Goal: Task Accomplishment & Management: Manage account settings

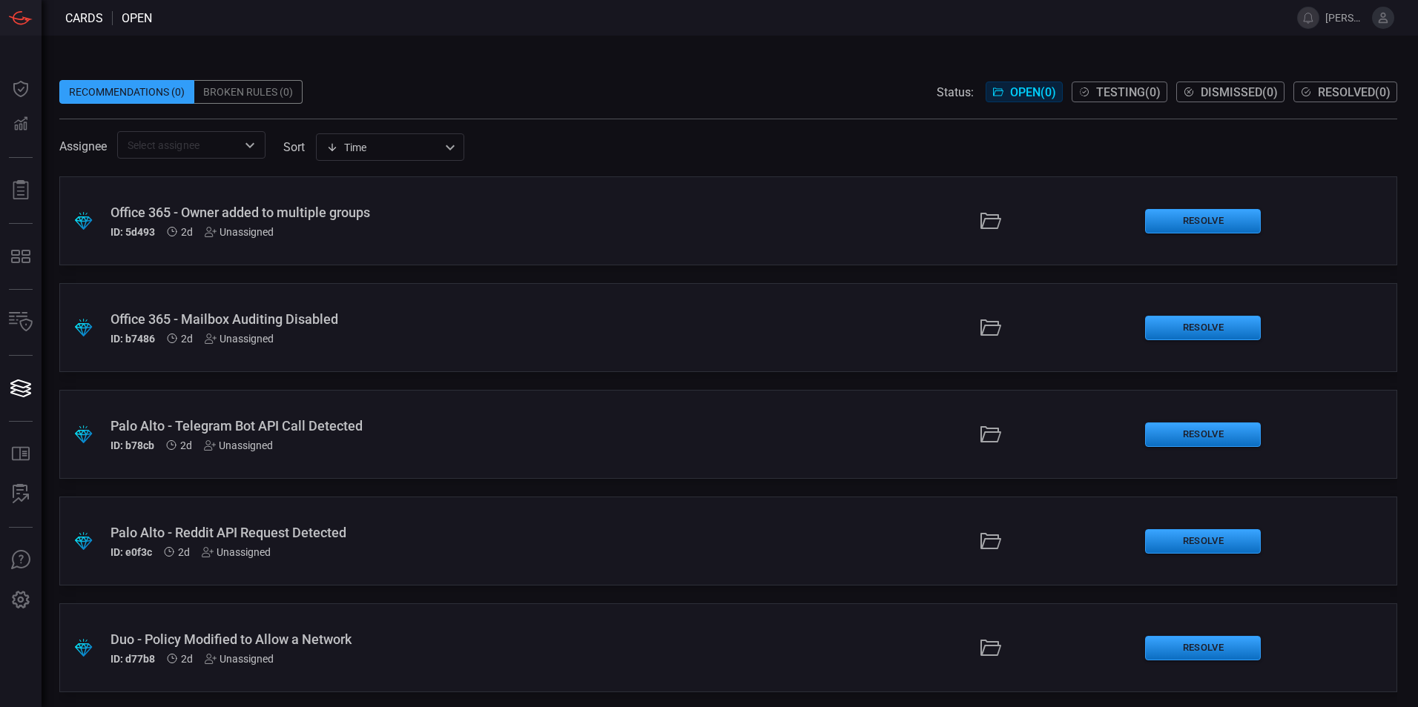
click at [1384, 18] on icon at bounding box center [1382, 17] width 13 height 13
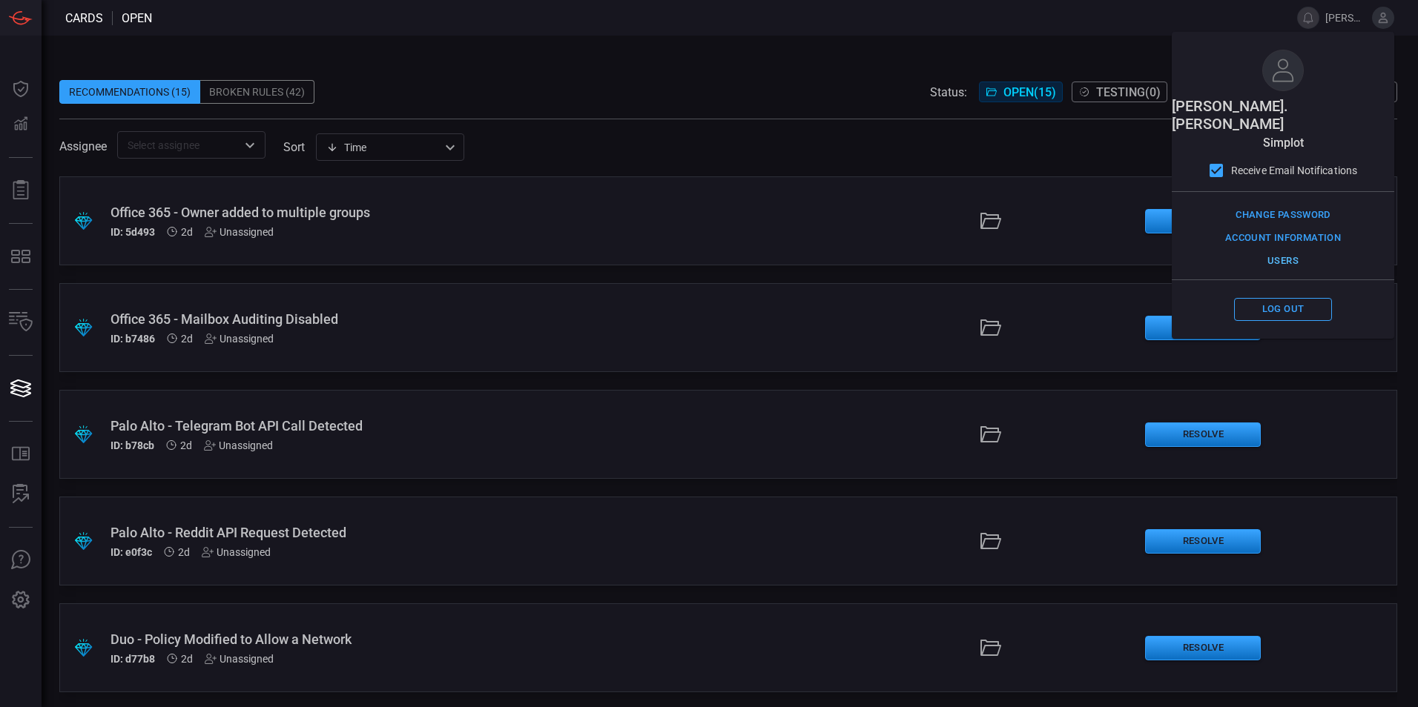
click at [1284, 250] on button "Users" at bounding box center [1283, 261] width 98 height 23
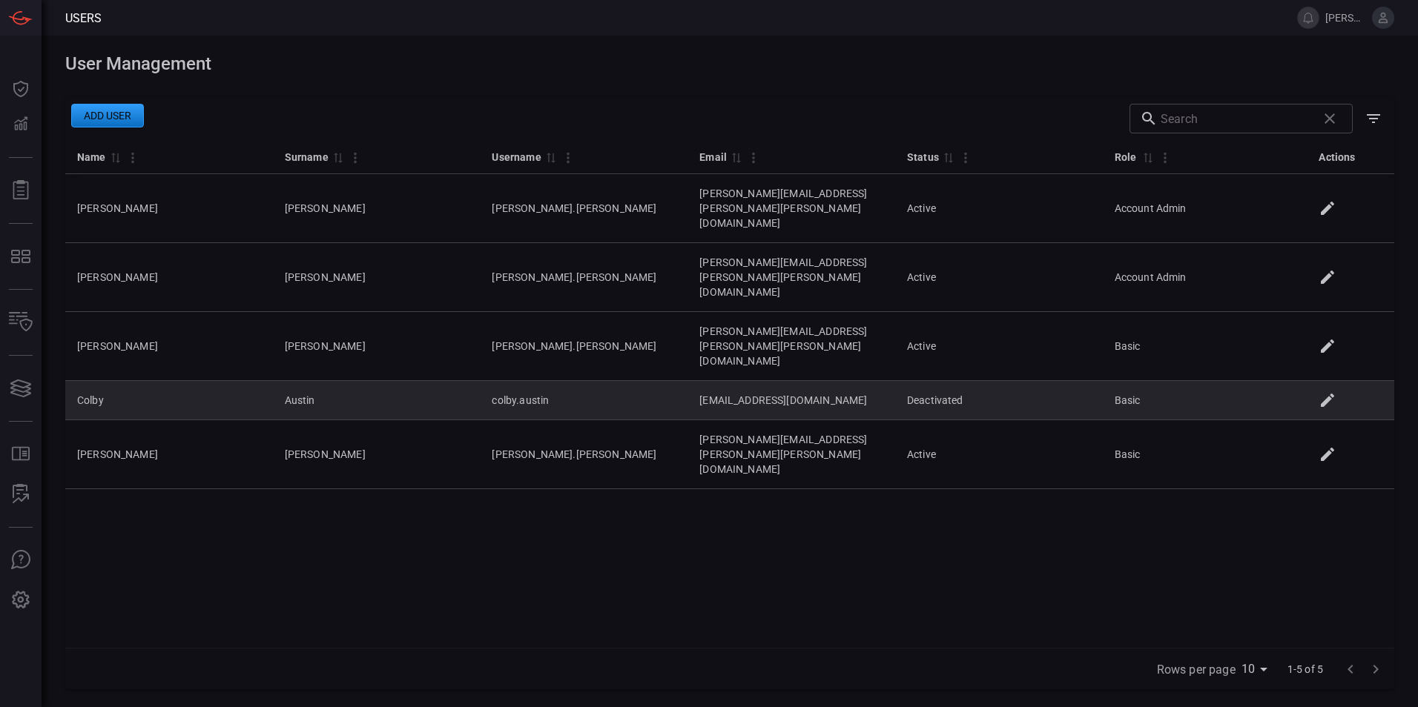
click at [1330, 392] on icon at bounding box center [1327, 401] width 18 height 18
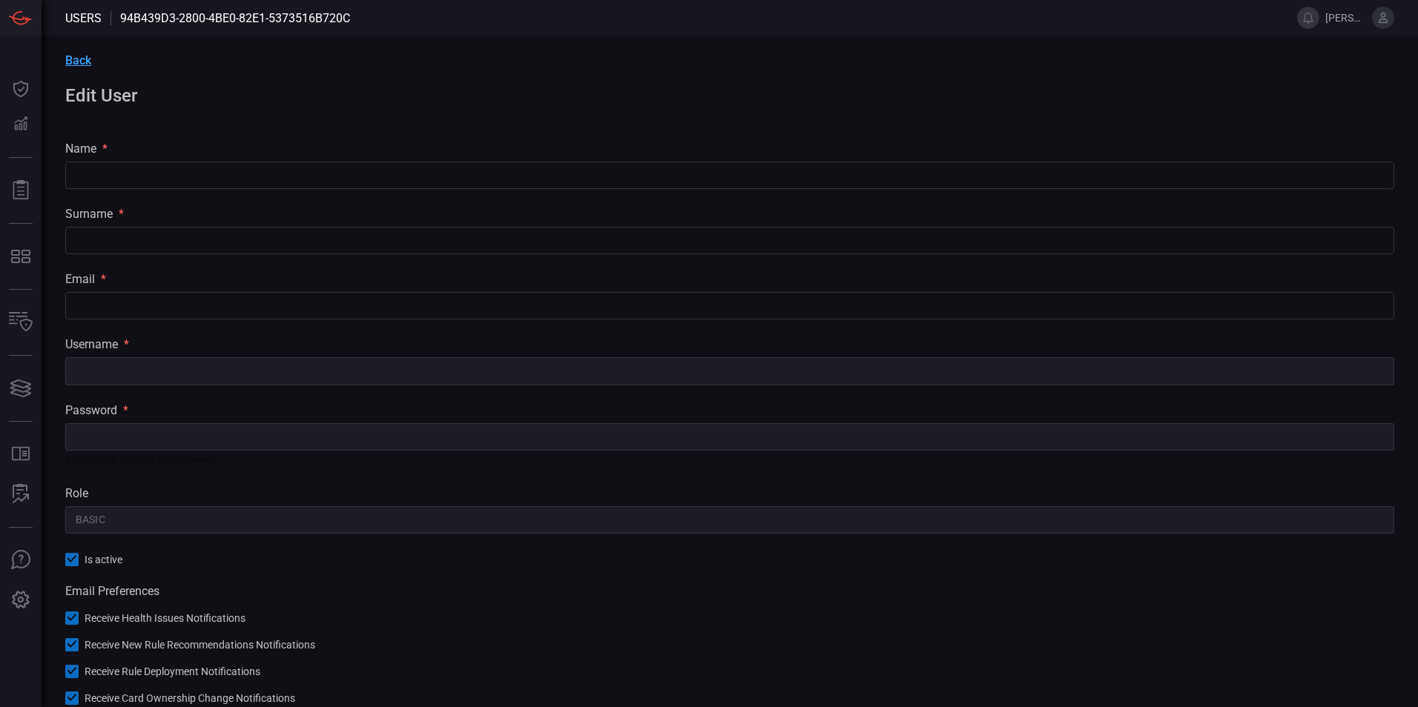
type input "Colby"
type input "Austin"
type input "[EMAIL_ADDRESS][DOMAIN_NAME]"
type input "colby.austin"
type input "Basic"
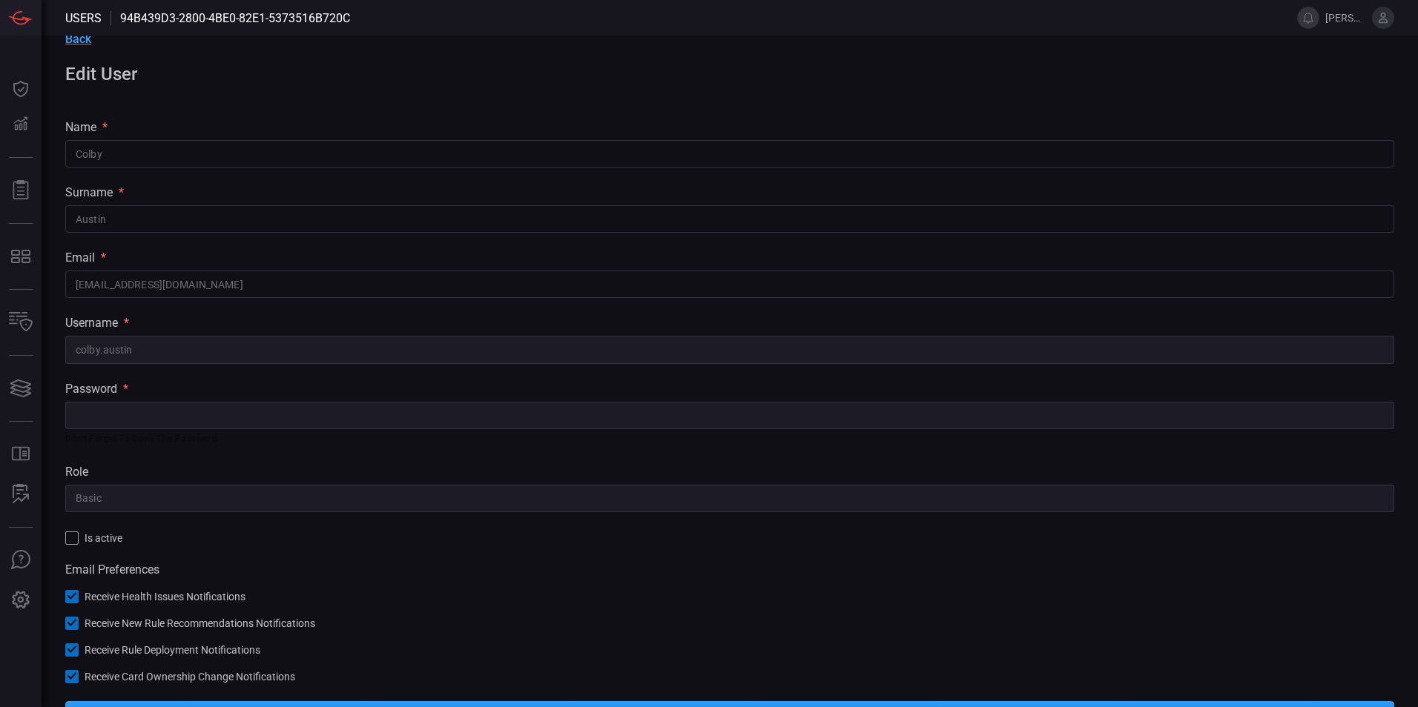
scroll to position [58, 0]
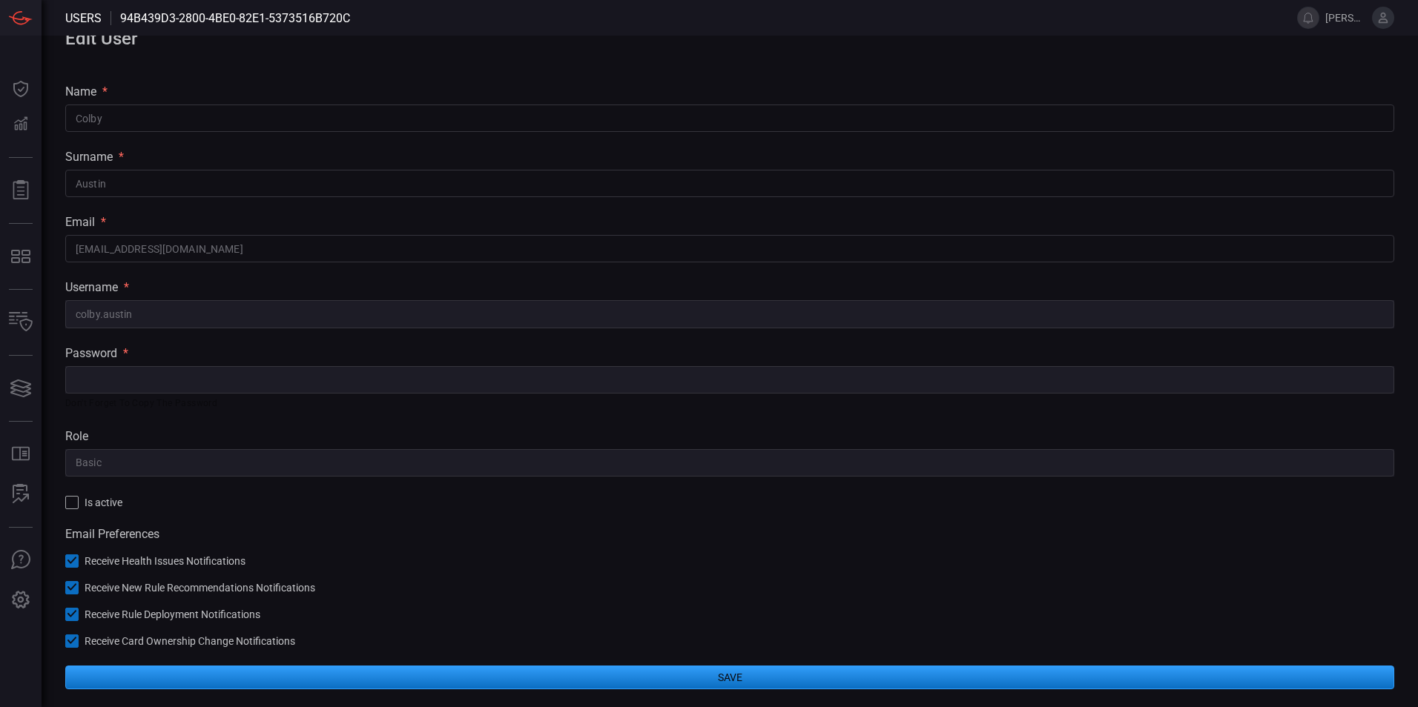
click at [70, 499] on div at bounding box center [71, 502] width 13 height 13
click at [728, 680] on button "Save" at bounding box center [729, 678] width 1329 height 24
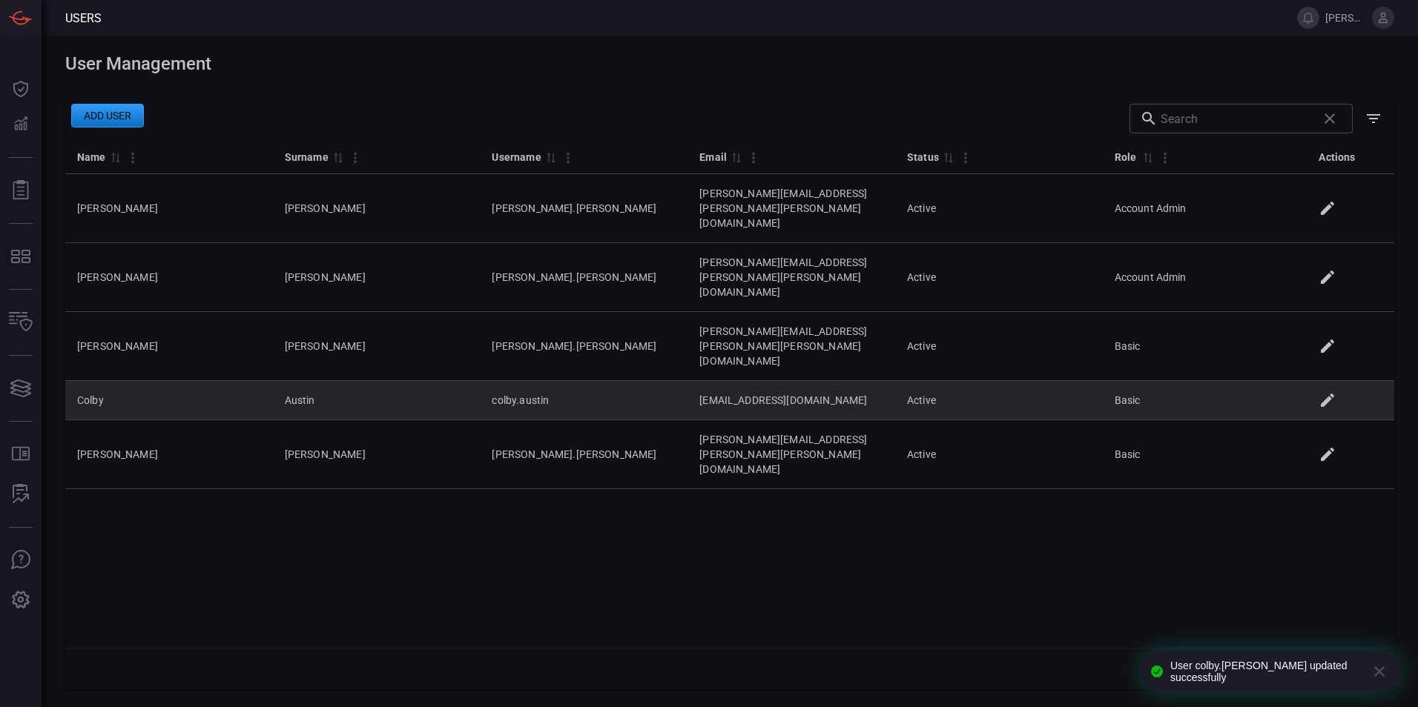
click at [1329, 394] on icon at bounding box center [1327, 400] width 13 height 13
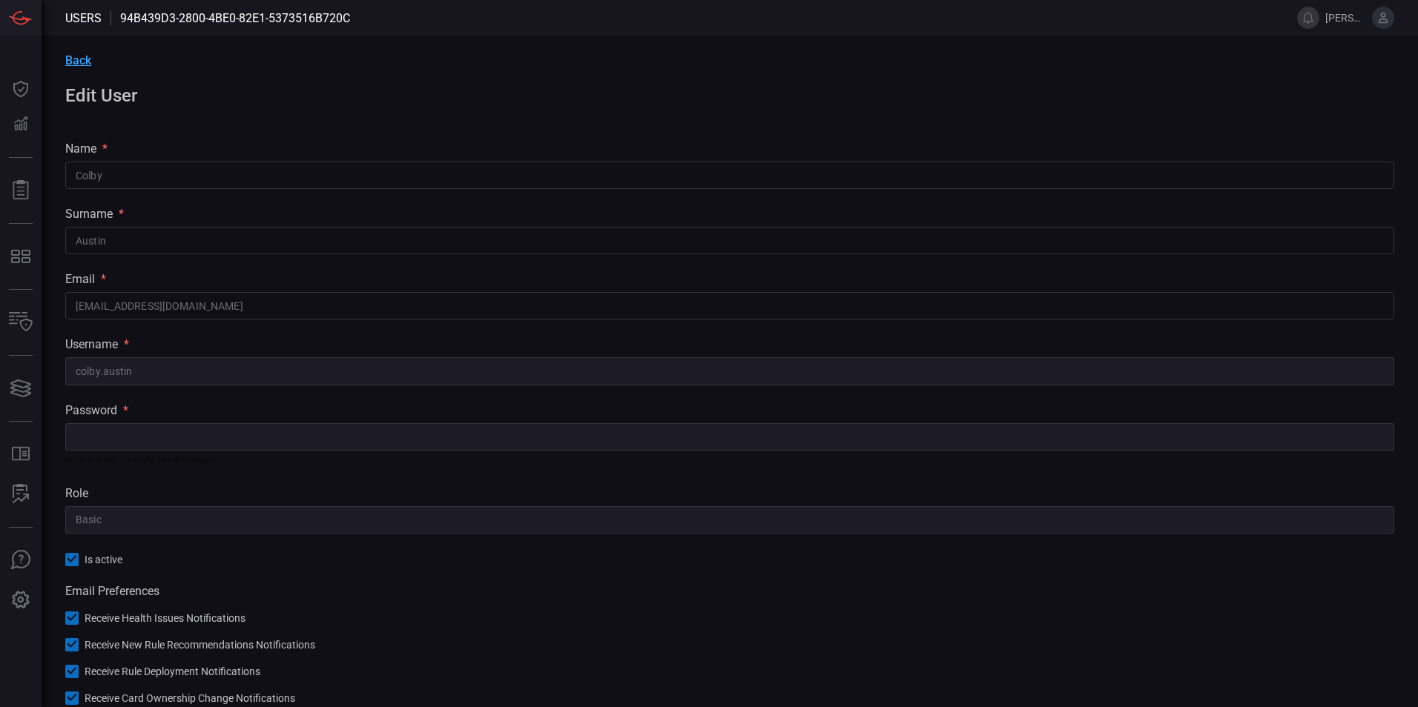
click at [79, 56] on span "Back" at bounding box center [78, 60] width 26 height 14
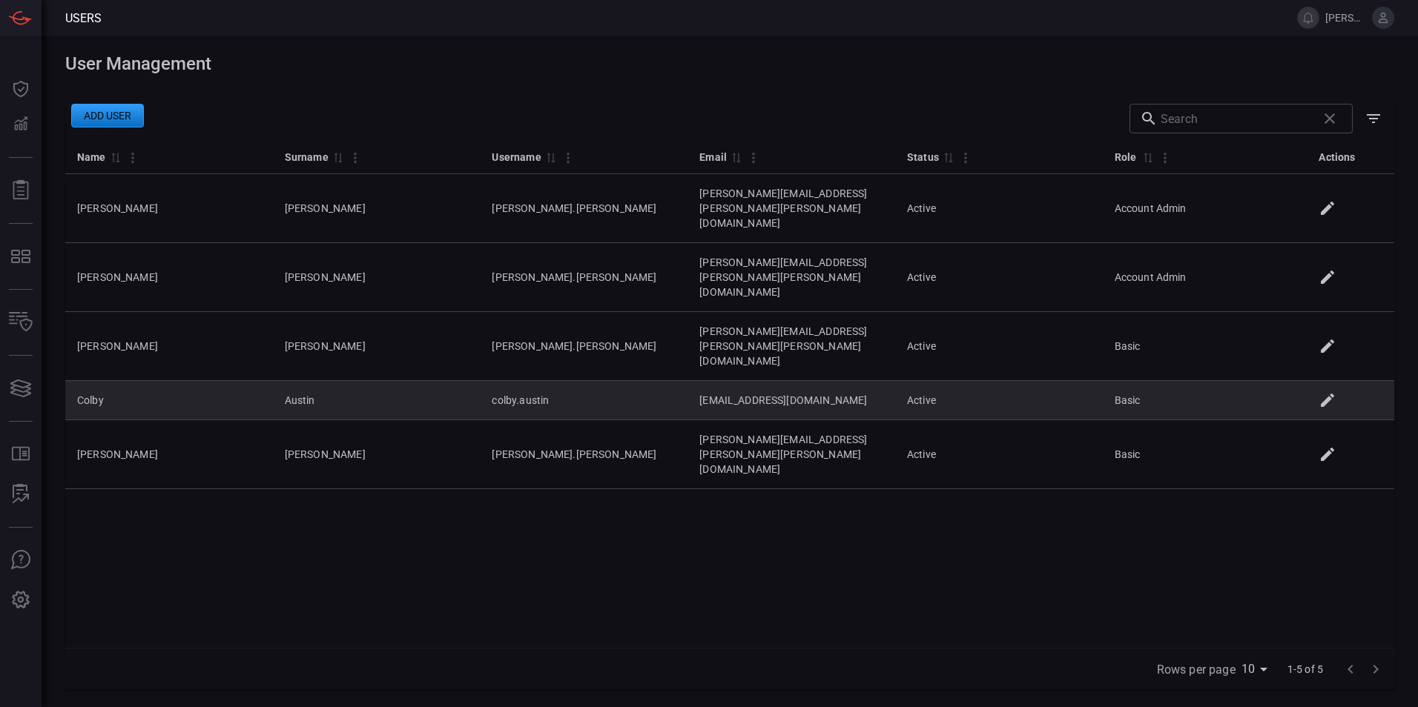
click at [1206, 381] on td "Basic" at bounding box center [1207, 400] width 208 height 39
click at [1330, 394] on icon at bounding box center [1327, 400] width 13 height 13
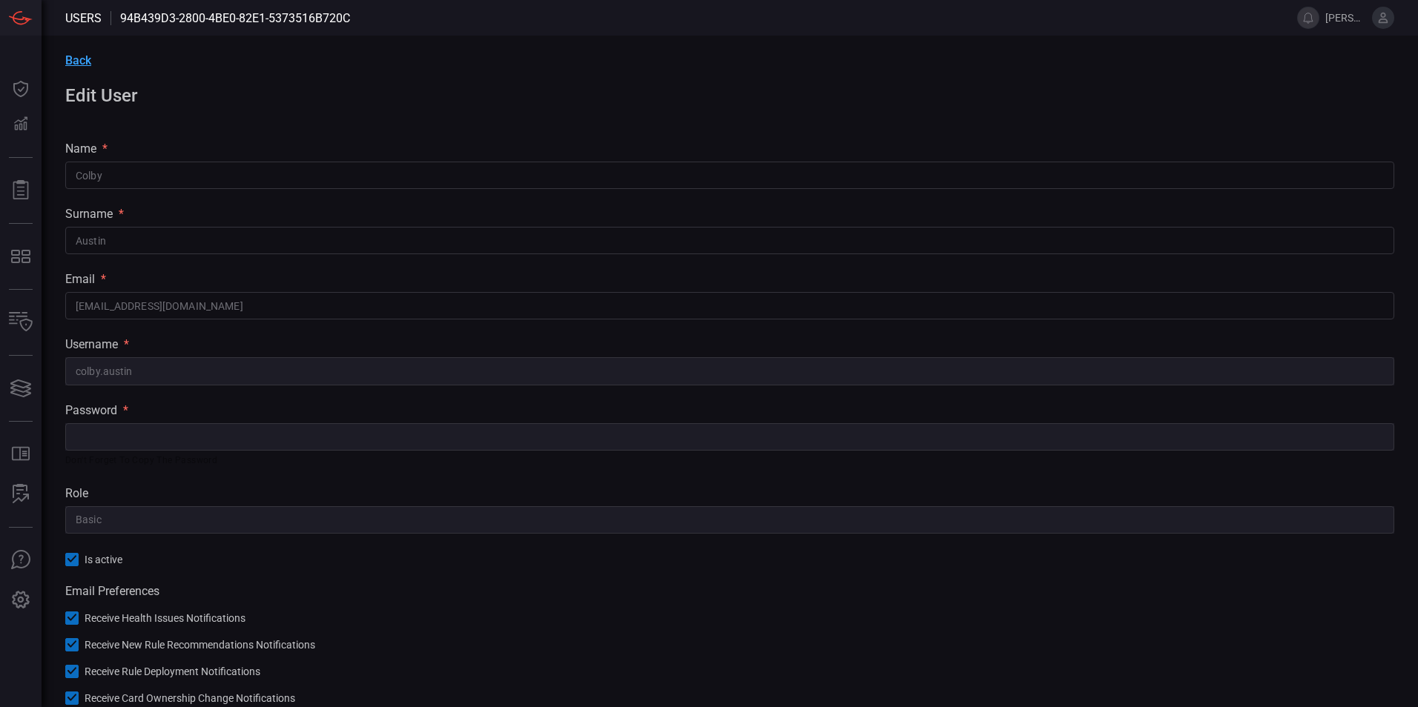
click at [65, 442] on div "Back Edit User name * [PERSON_NAME] ​ surname * [PERSON_NAME] ​ email * [PERSON…" at bounding box center [730, 400] width 1376 height 729
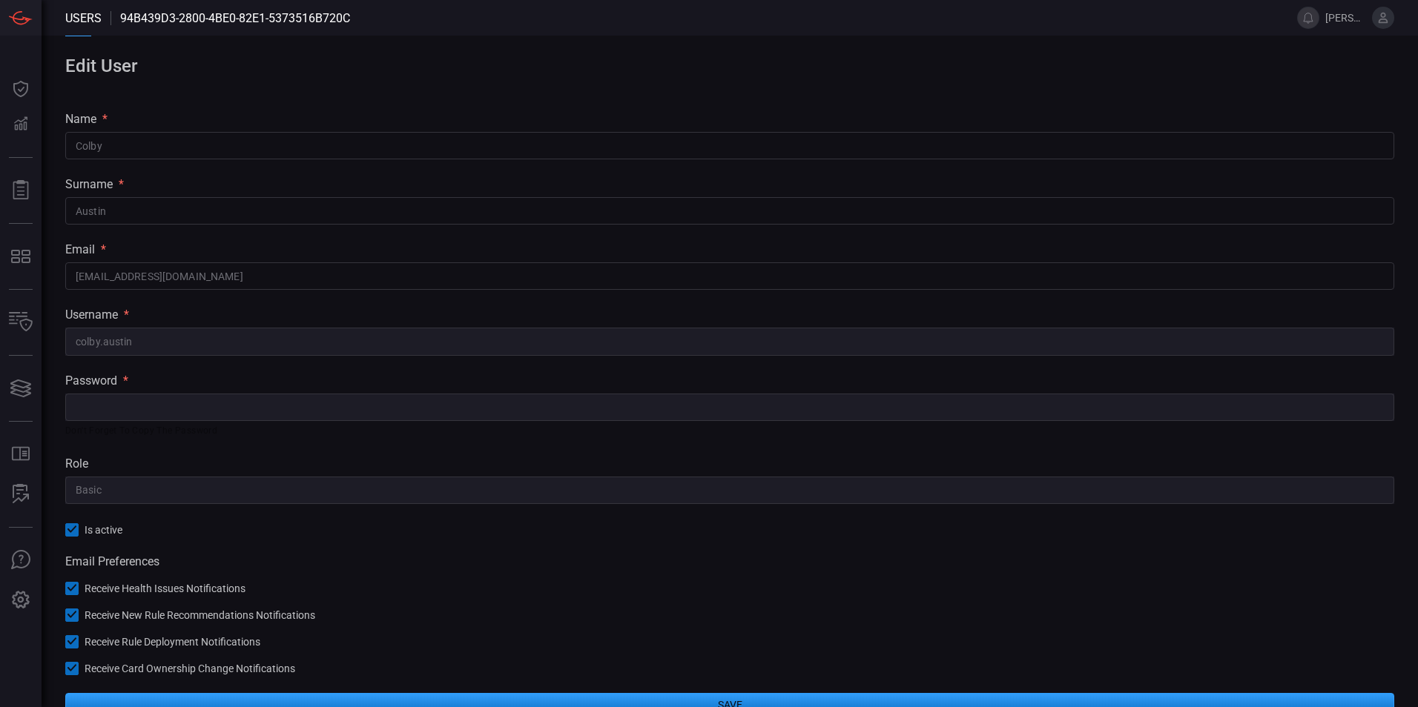
scroll to position [58, 0]
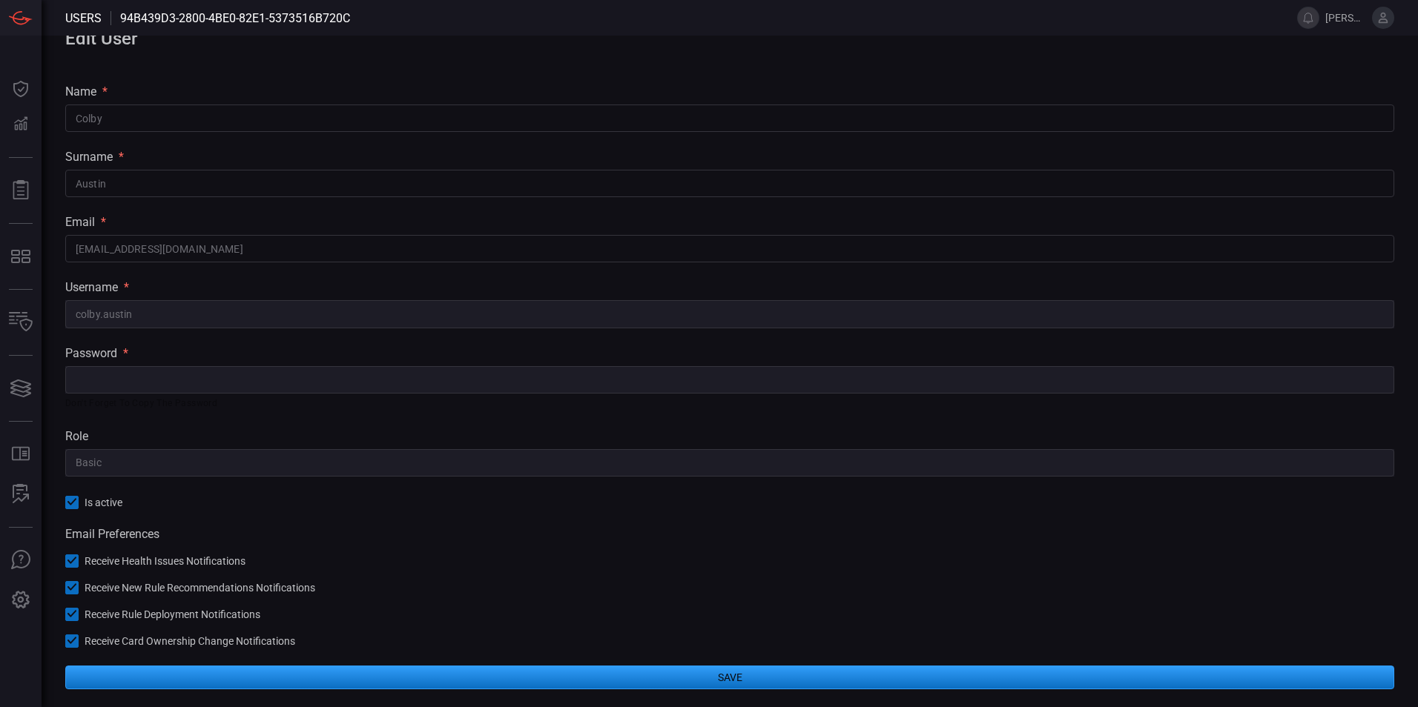
click at [90, 427] on div "Back Edit User name * [PERSON_NAME] ​ surname * [PERSON_NAME] ​ email * [PERSON…" at bounding box center [730, 342] width 1376 height 729
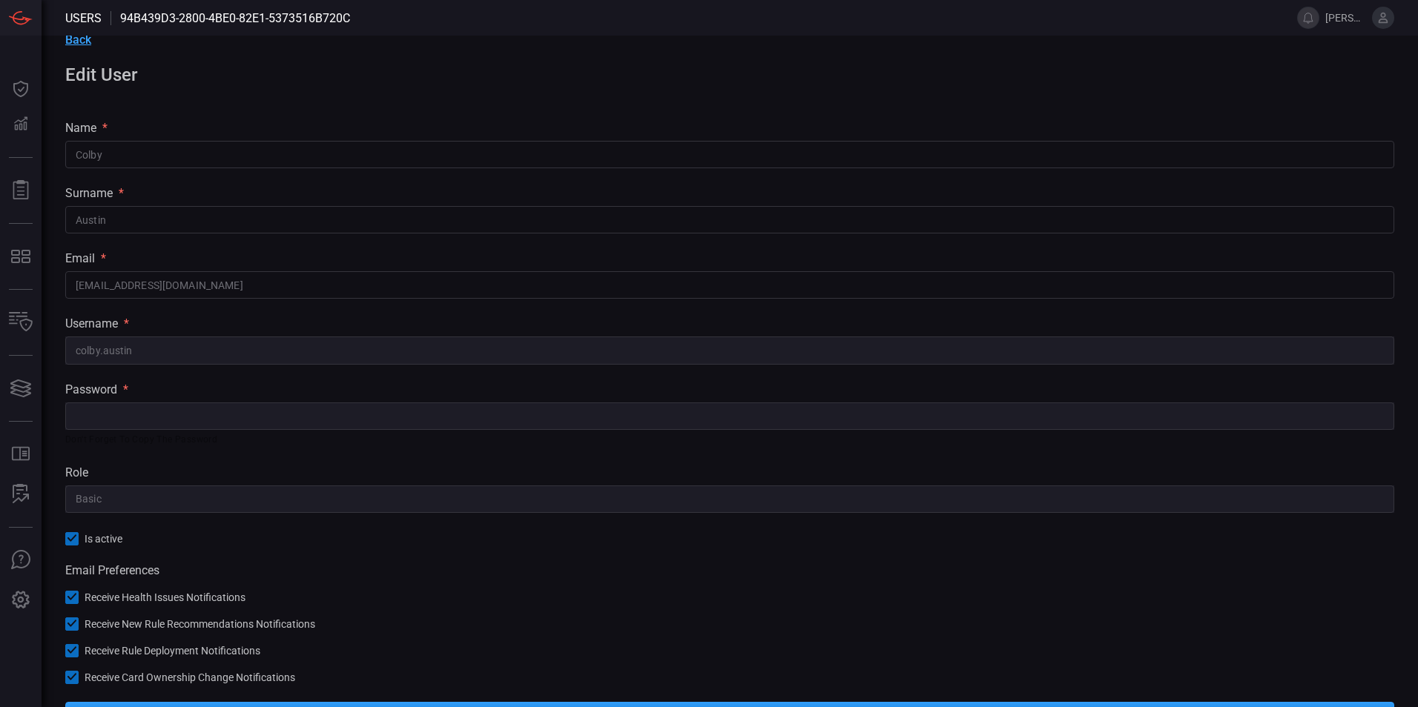
scroll to position [0, 0]
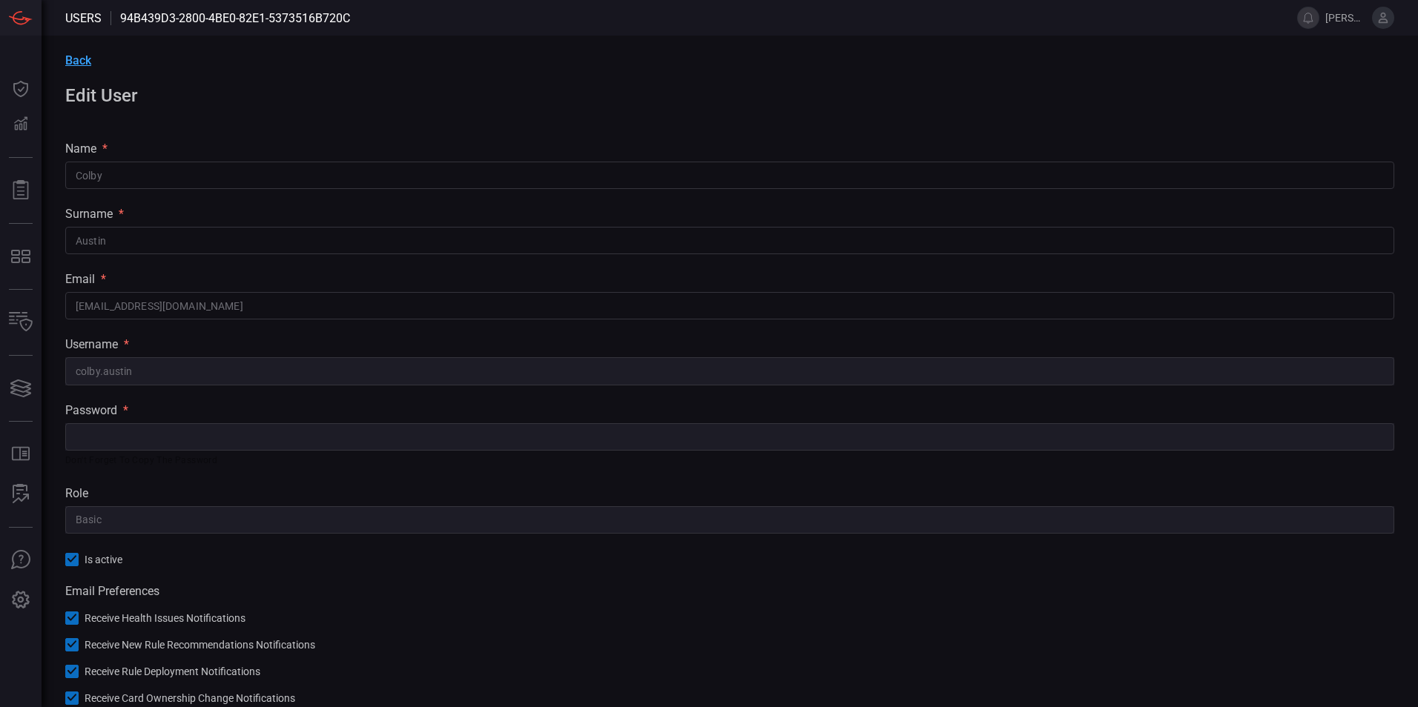
click at [86, 55] on span "Back" at bounding box center [78, 60] width 26 height 14
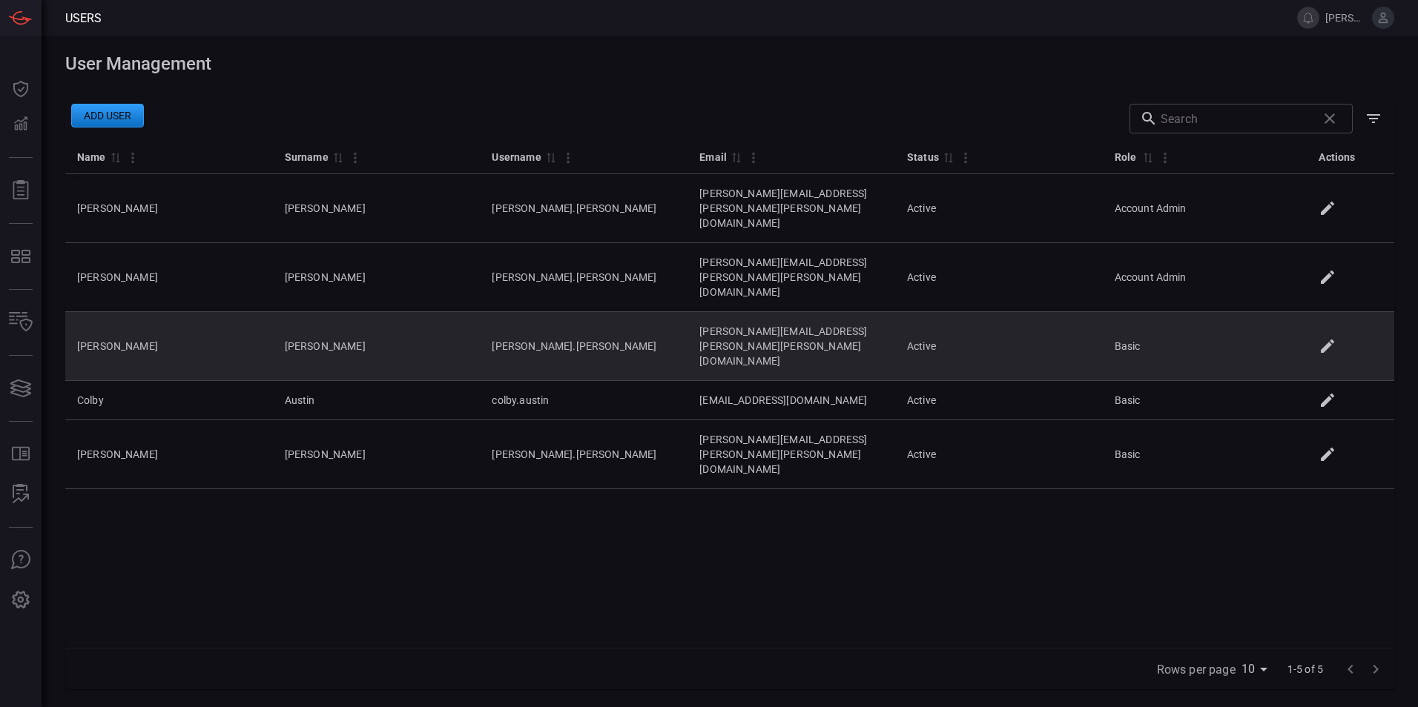
click at [315, 312] on td "[PERSON_NAME]" at bounding box center [377, 346] width 208 height 69
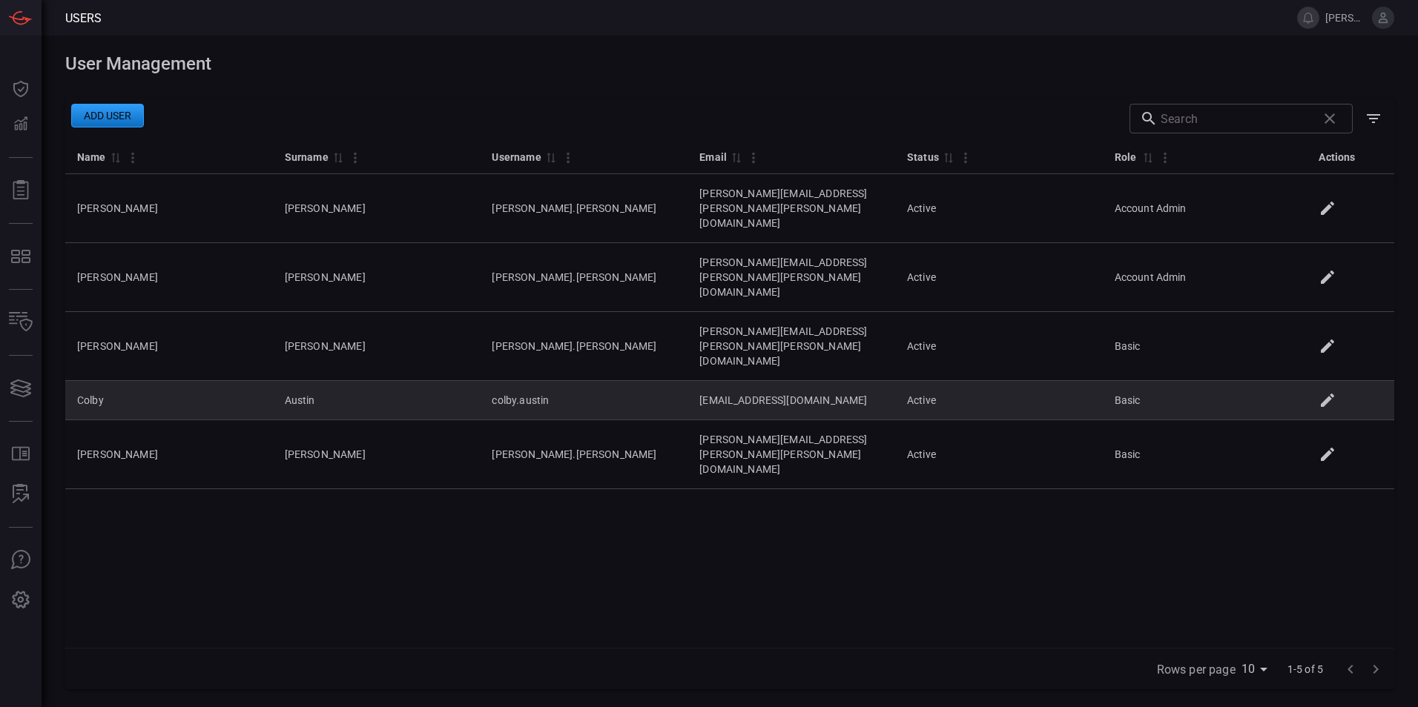
click at [1333, 392] on icon at bounding box center [1327, 401] width 18 height 18
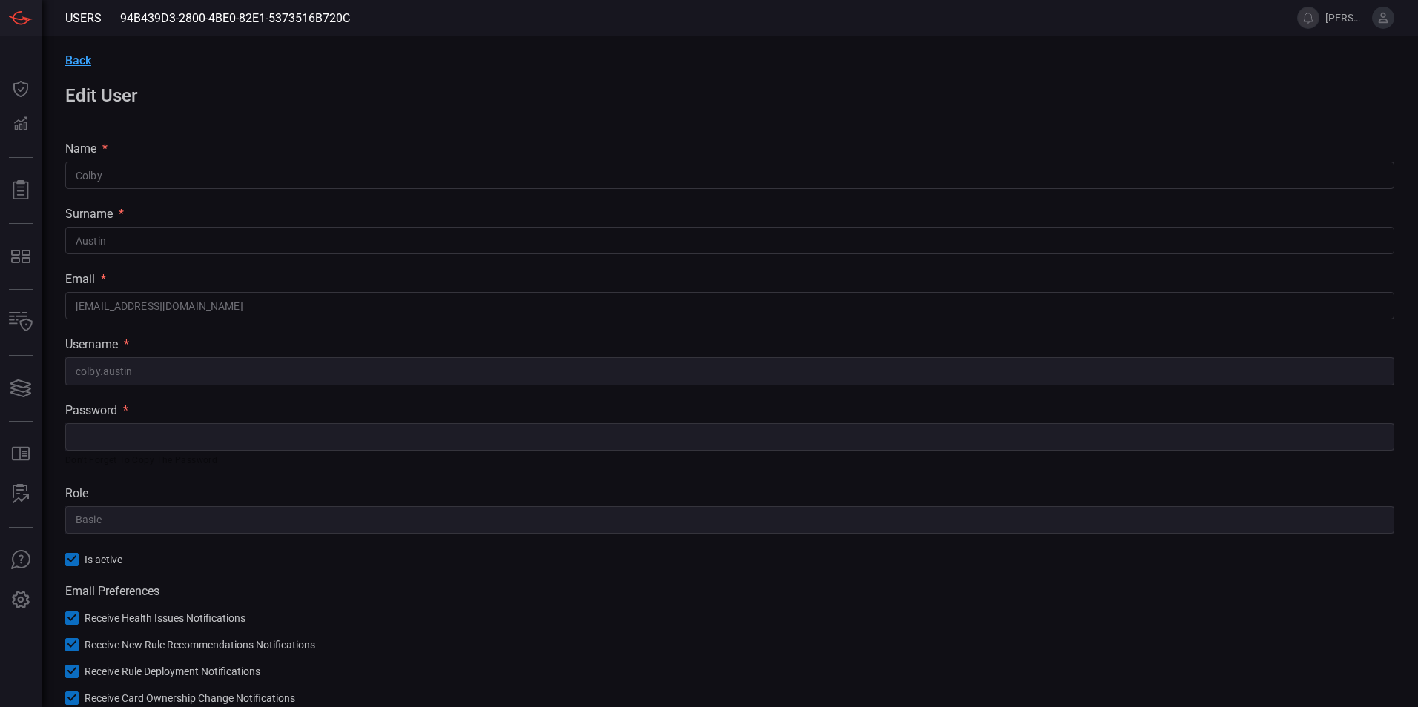
click at [107, 420] on div "password * ​ Don't forget to copy the password" at bounding box center [729, 435] width 1329 height 65
click at [71, 555] on icon at bounding box center [72, 560] width 10 height 10
click at [71, 561] on div at bounding box center [71, 559] width 13 height 13
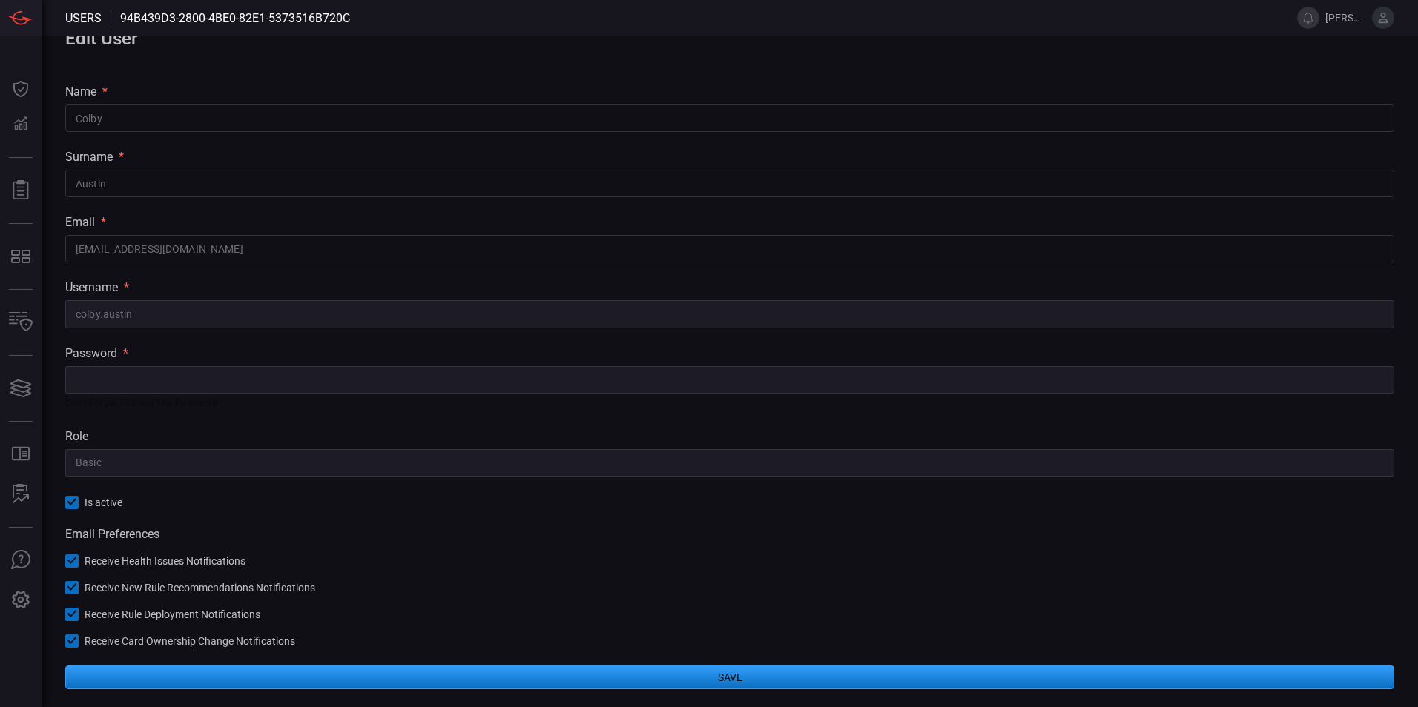
click at [1382, 22] on icon at bounding box center [1382, 17] width 13 height 13
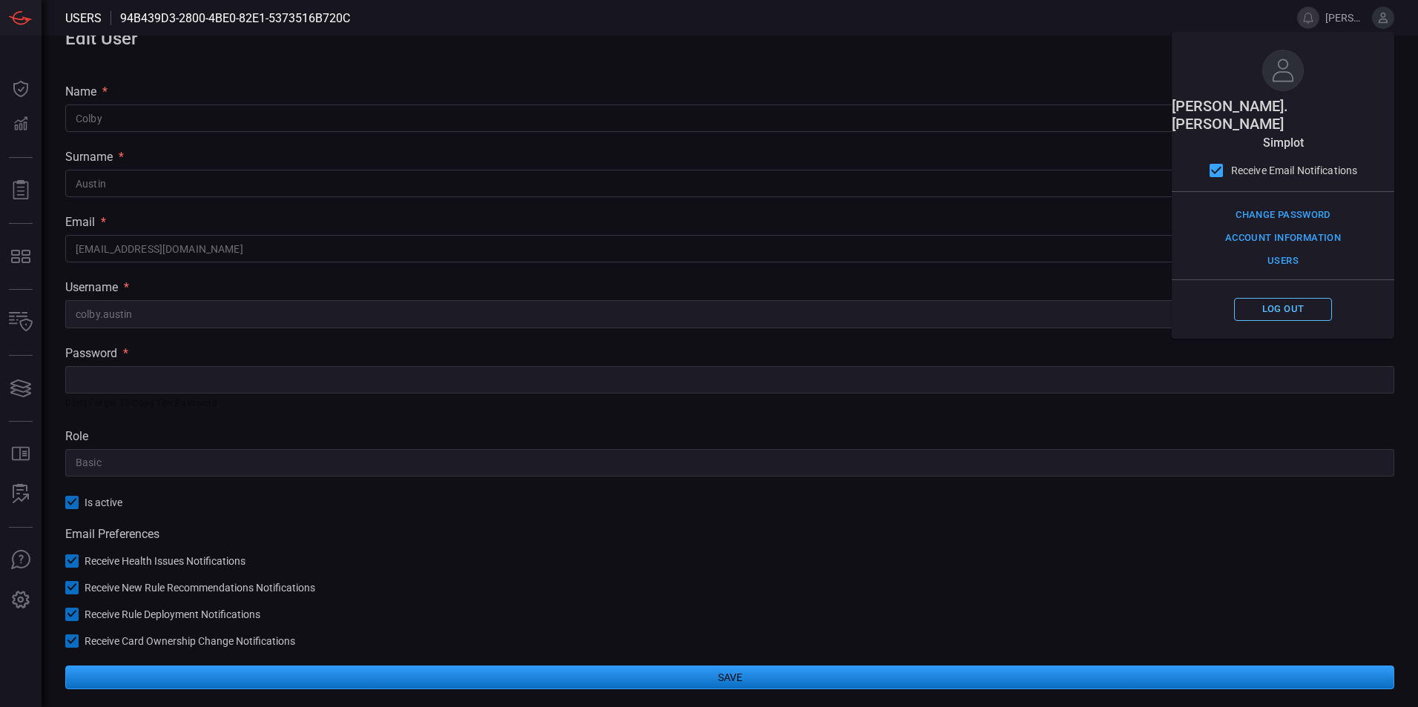
click at [1291, 298] on button "Log out" at bounding box center [1283, 309] width 98 height 23
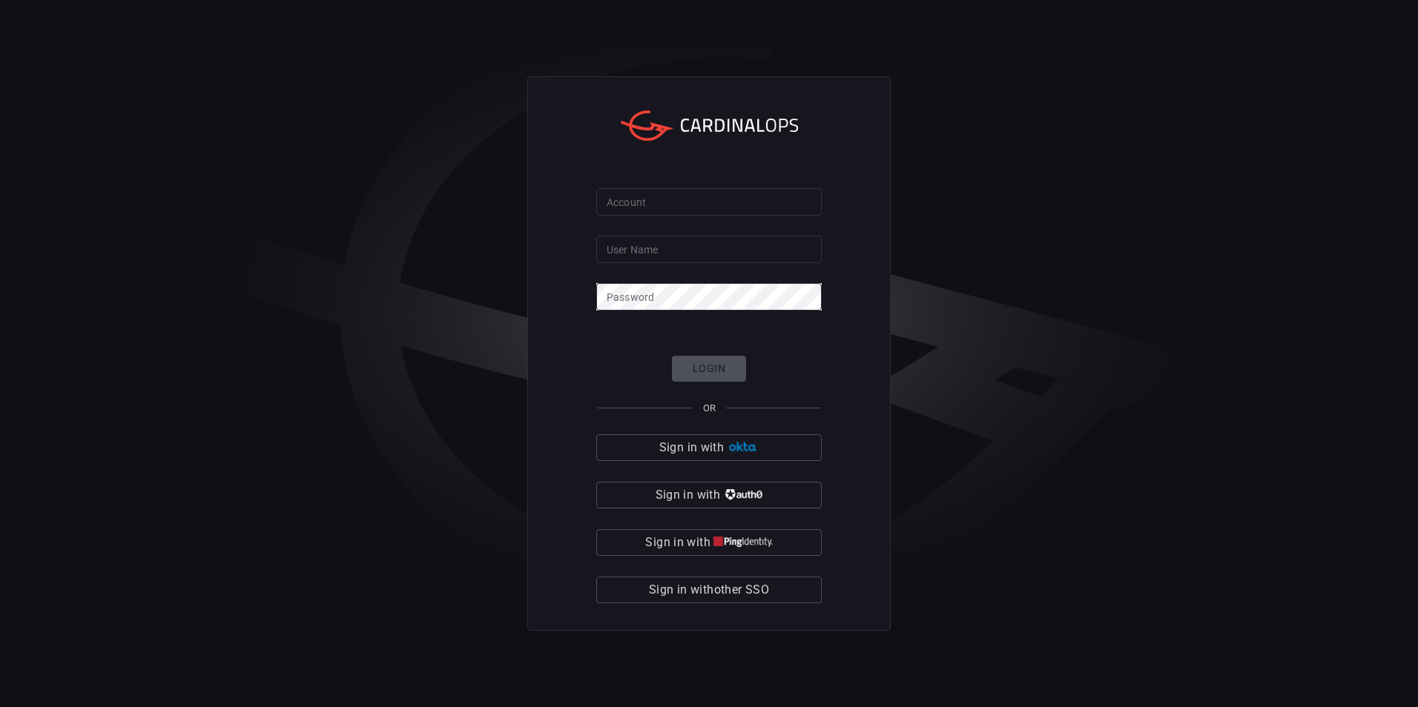
click at [686, 199] on input "Account" at bounding box center [708, 201] width 225 height 27
click at [686, 199] on input "sim" at bounding box center [708, 201] width 225 height 27
type input "simplot"
type input "[PERSON_NAME].[PERSON_NAME]"
click at [435, 56] on div "Account simplot Account User Name [PERSON_NAME].[PERSON_NAME] User Name Passwor…" at bounding box center [709, 353] width 1418 height 707
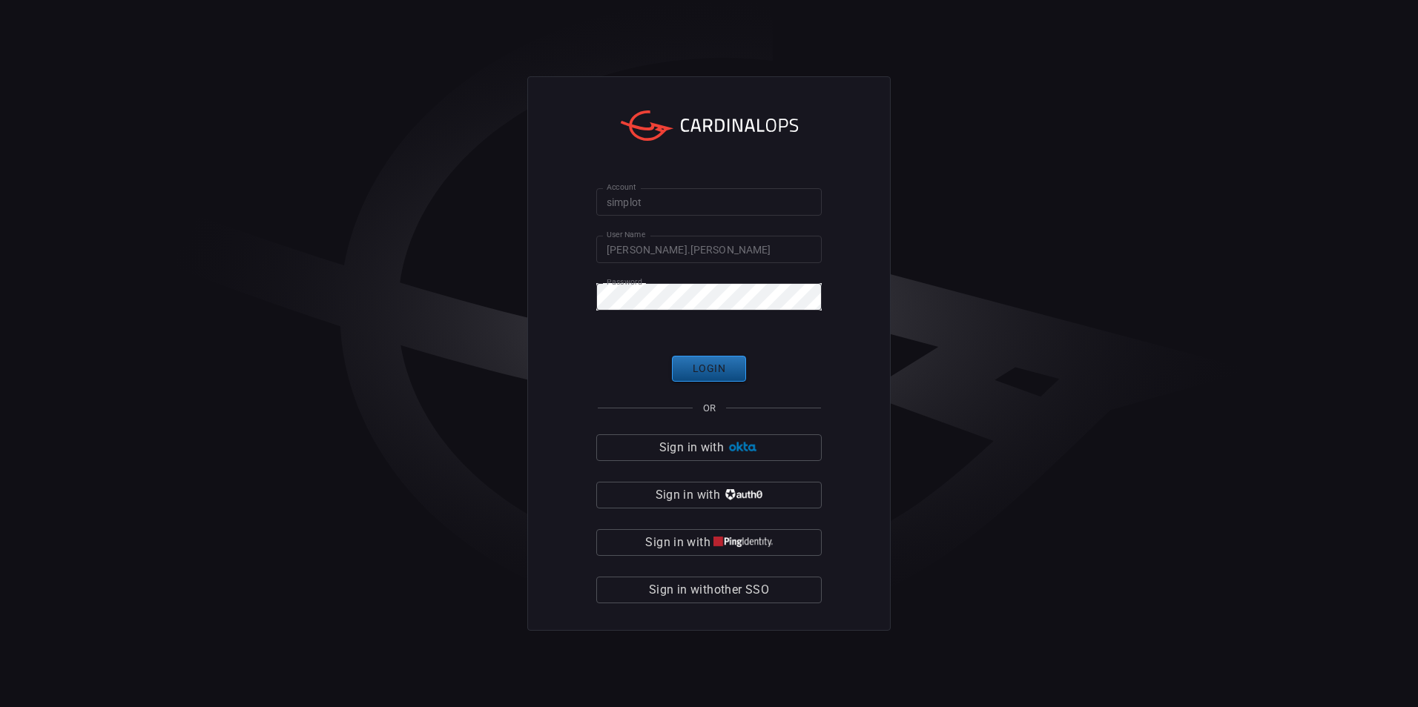
click at [716, 368] on button "Login" at bounding box center [709, 369] width 74 height 26
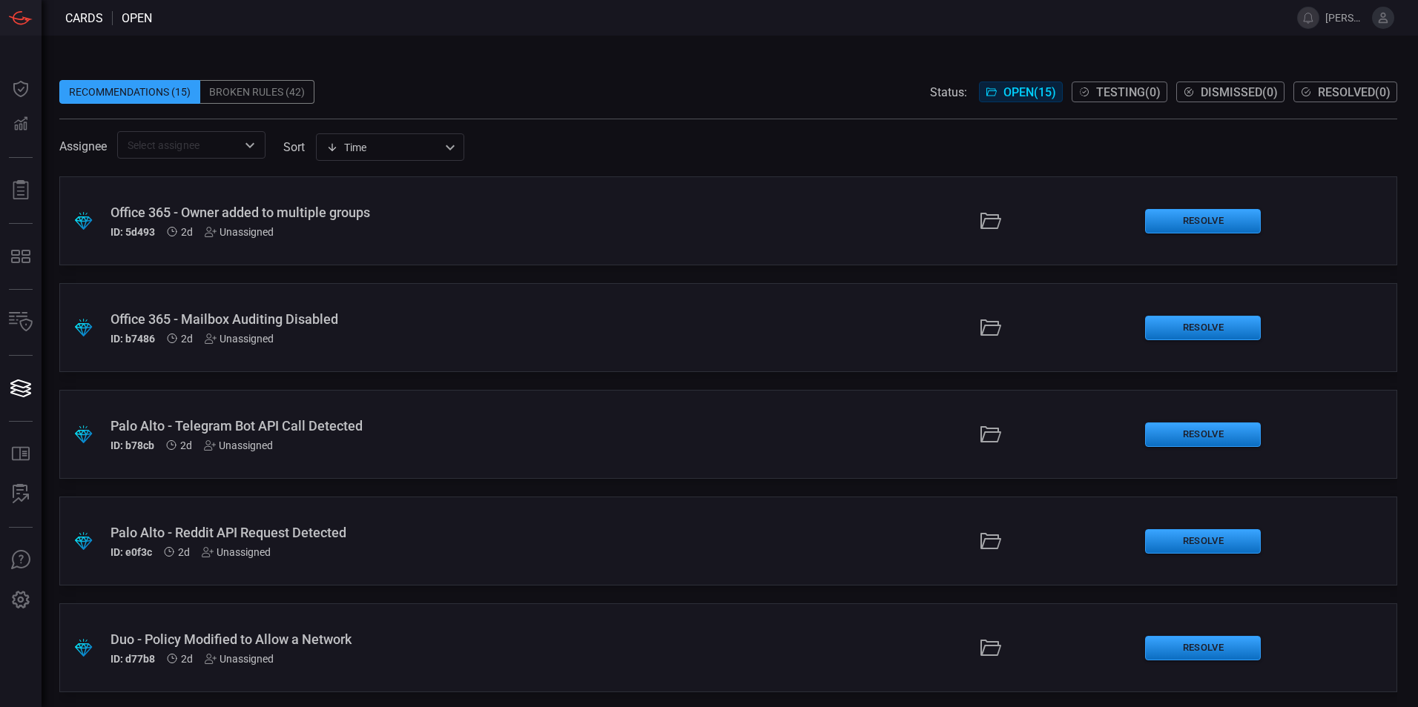
click at [1393, 28] on span "[PERSON_NAME].[PERSON_NAME]" at bounding box center [1359, 18] width 69 height 22
click at [1384, 19] on icon at bounding box center [1384, 18] width 10 height 10
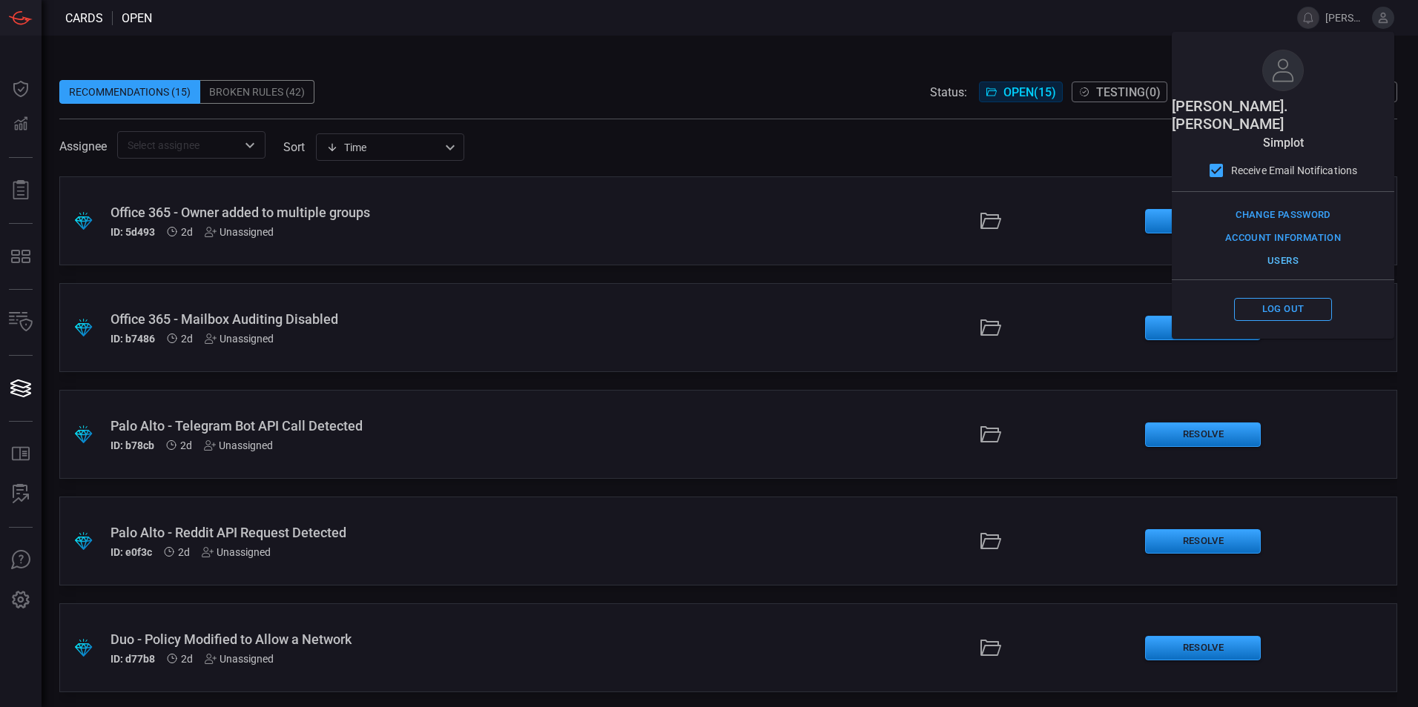
click at [1272, 250] on button "Users" at bounding box center [1283, 261] width 98 height 23
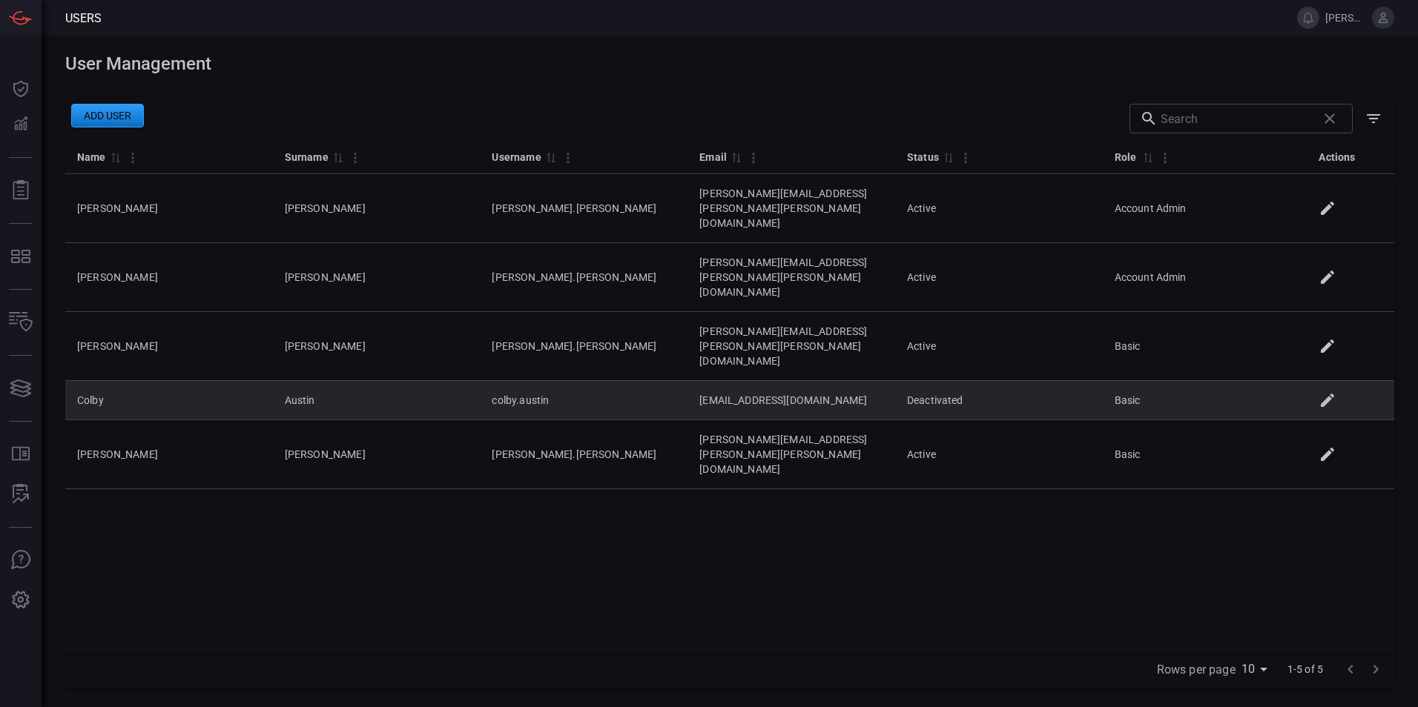
click at [1320, 381] on td at bounding box center [1352, 400] width 85 height 39
click at [1329, 394] on icon at bounding box center [1327, 400] width 13 height 13
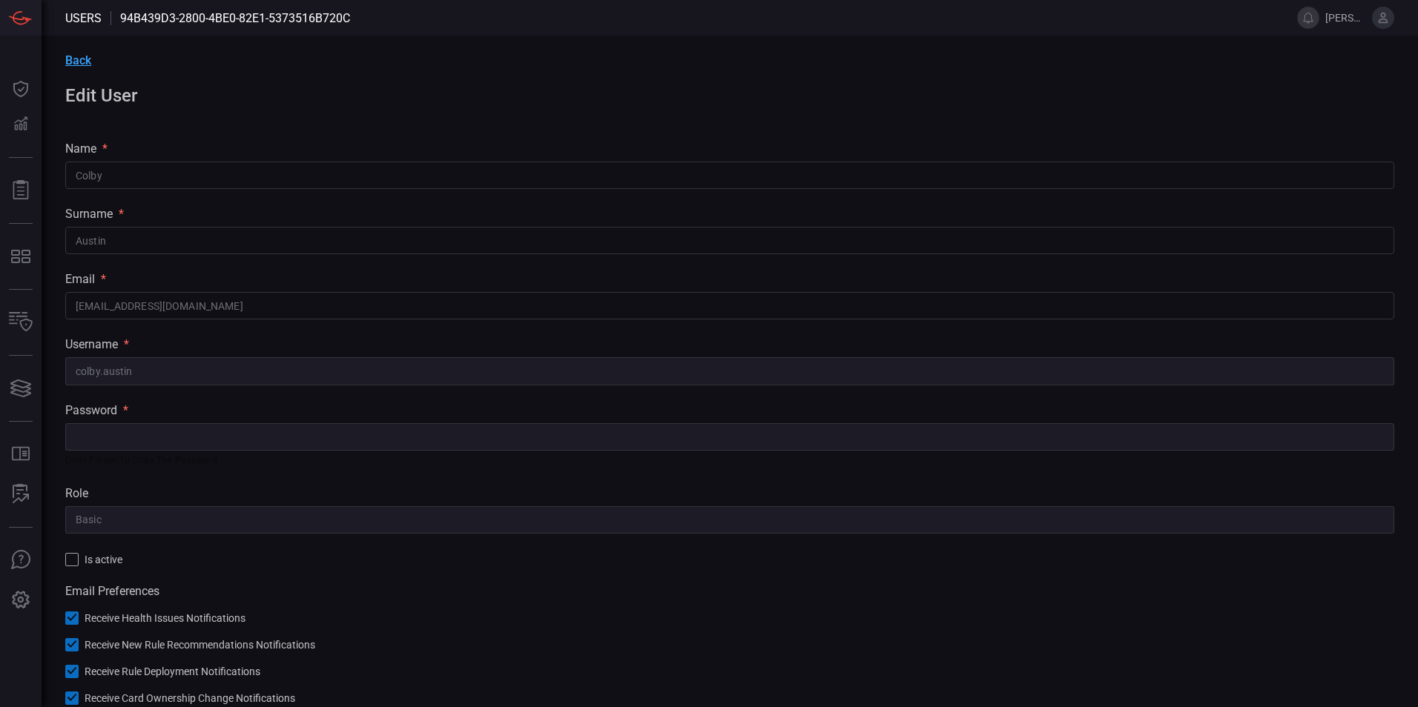
scroll to position [58, 0]
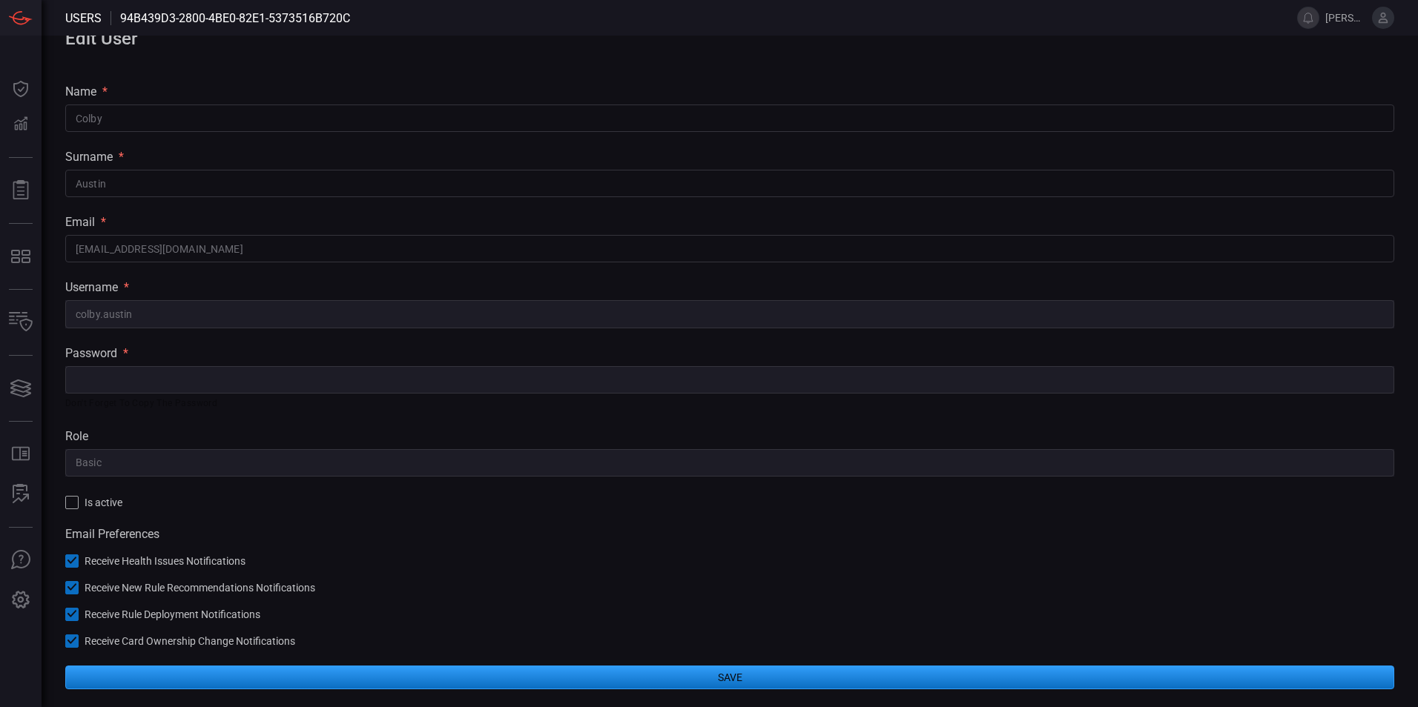
click at [75, 500] on div at bounding box center [71, 502] width 13 height 13
click at [349, 673] on button "Save" at bounding box center [729, 678] width 1329 height 24
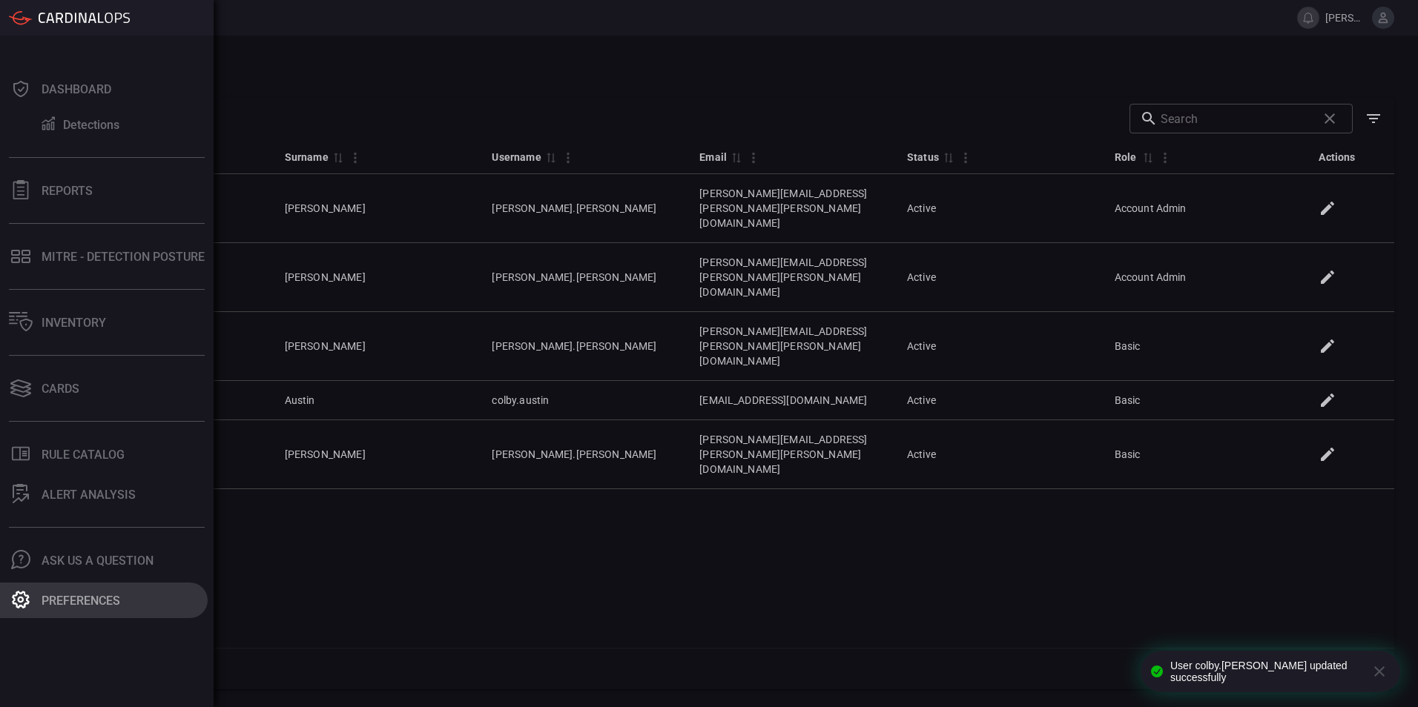
click at [24, 594] on icon at bounding box center [21, 600] width 18 height 18
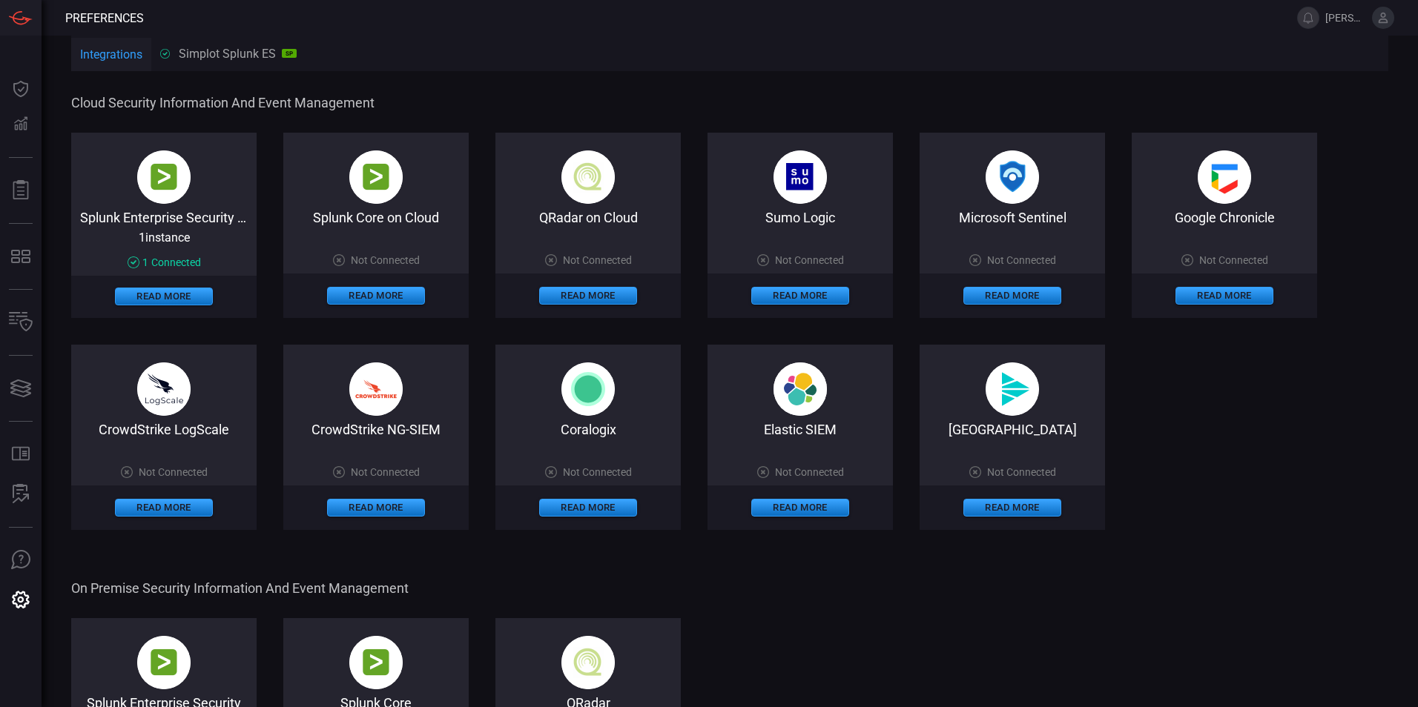
click at [1385, 12] on icon at bounding box center [1382, 17] width 13 height 13
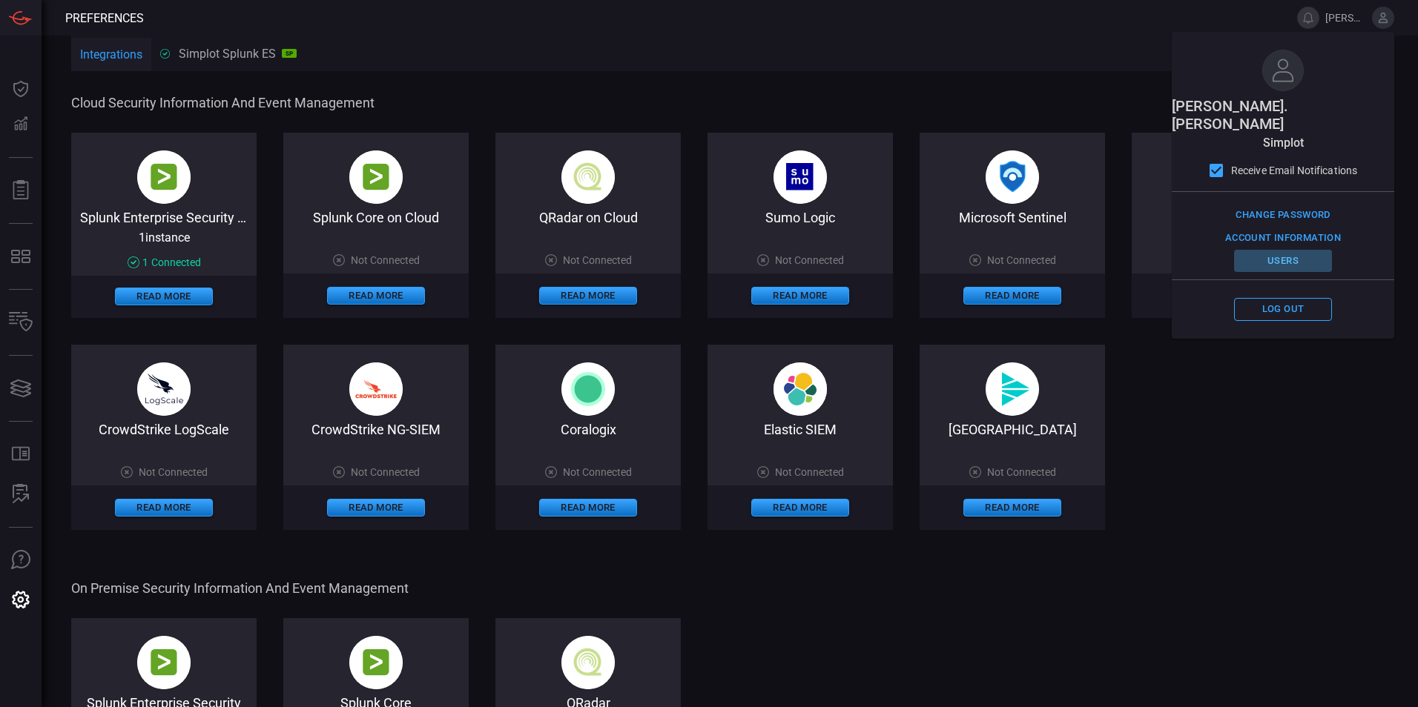
click at [1278, 250] on button "Users" at bounding box center [1283, 261] width 98 height 23
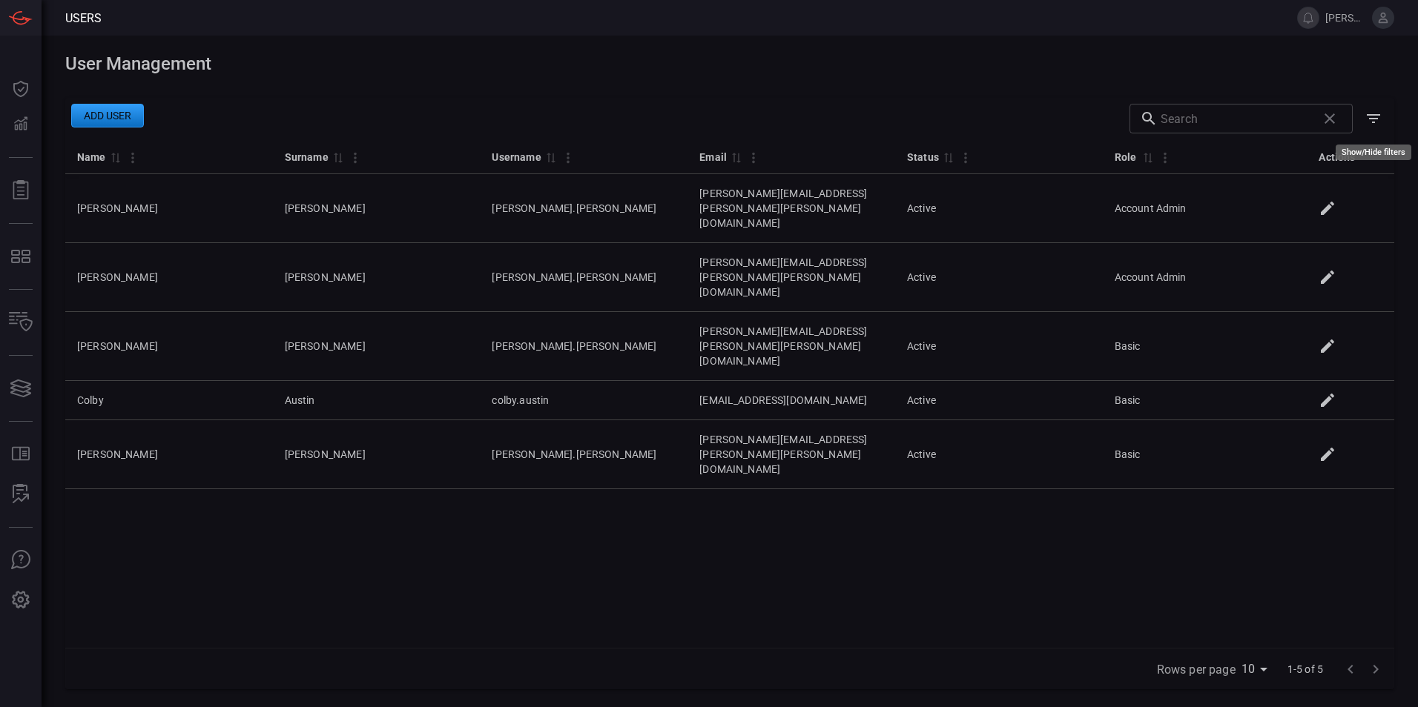
click at [1372, 116] on icon "Show/Hide filters" at bounding box center [1373, 118] width 13 height 9
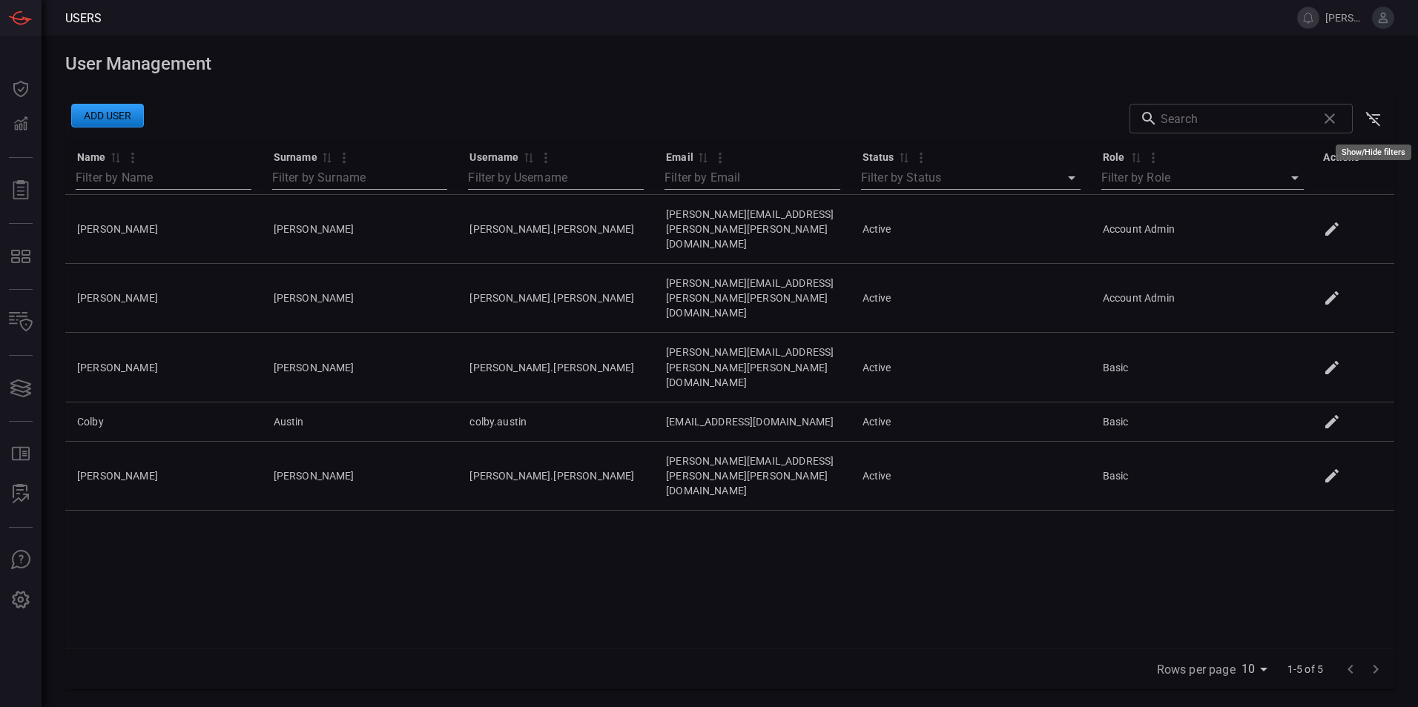
click at [1372, 116] on icon "Show/Hide filters" at bounding box center [1373, 119] width 18 height 18
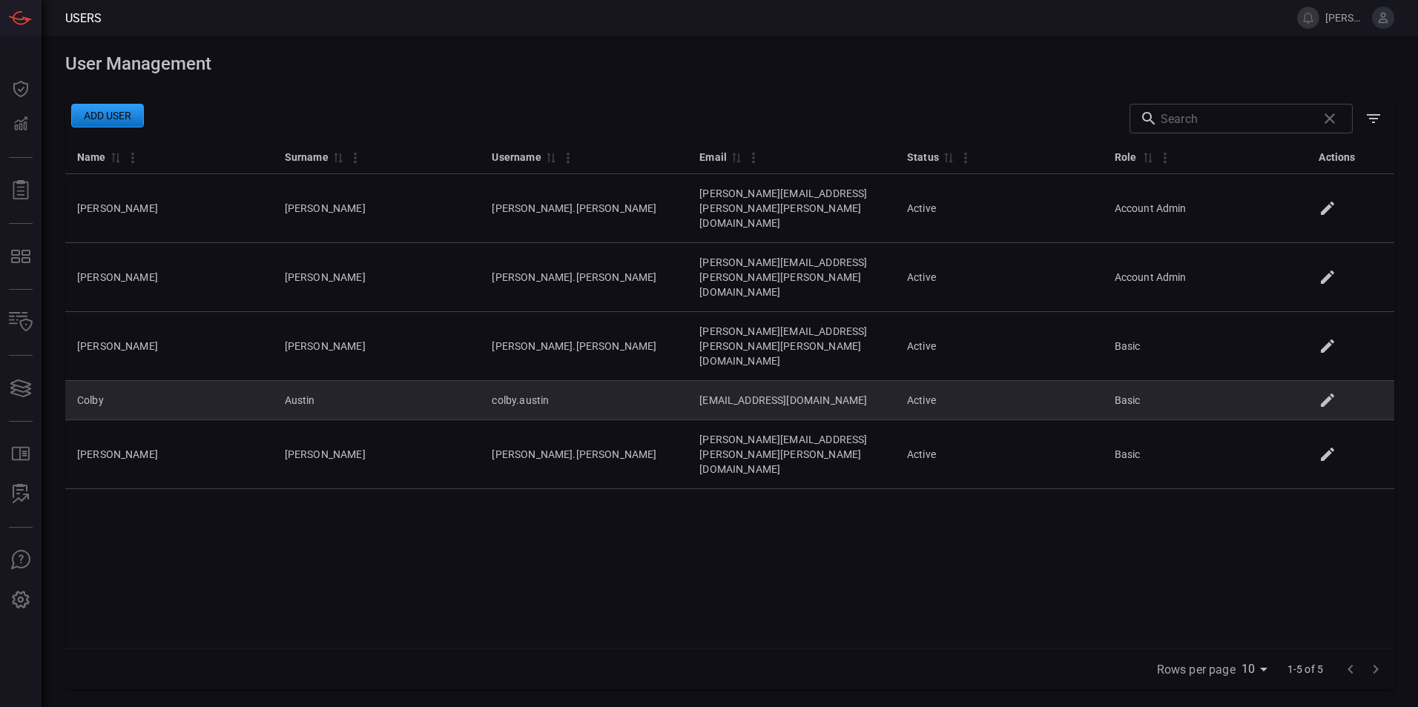
click at [1335, 392] on icon at bounding box center [1327, 401] width 18 height 18
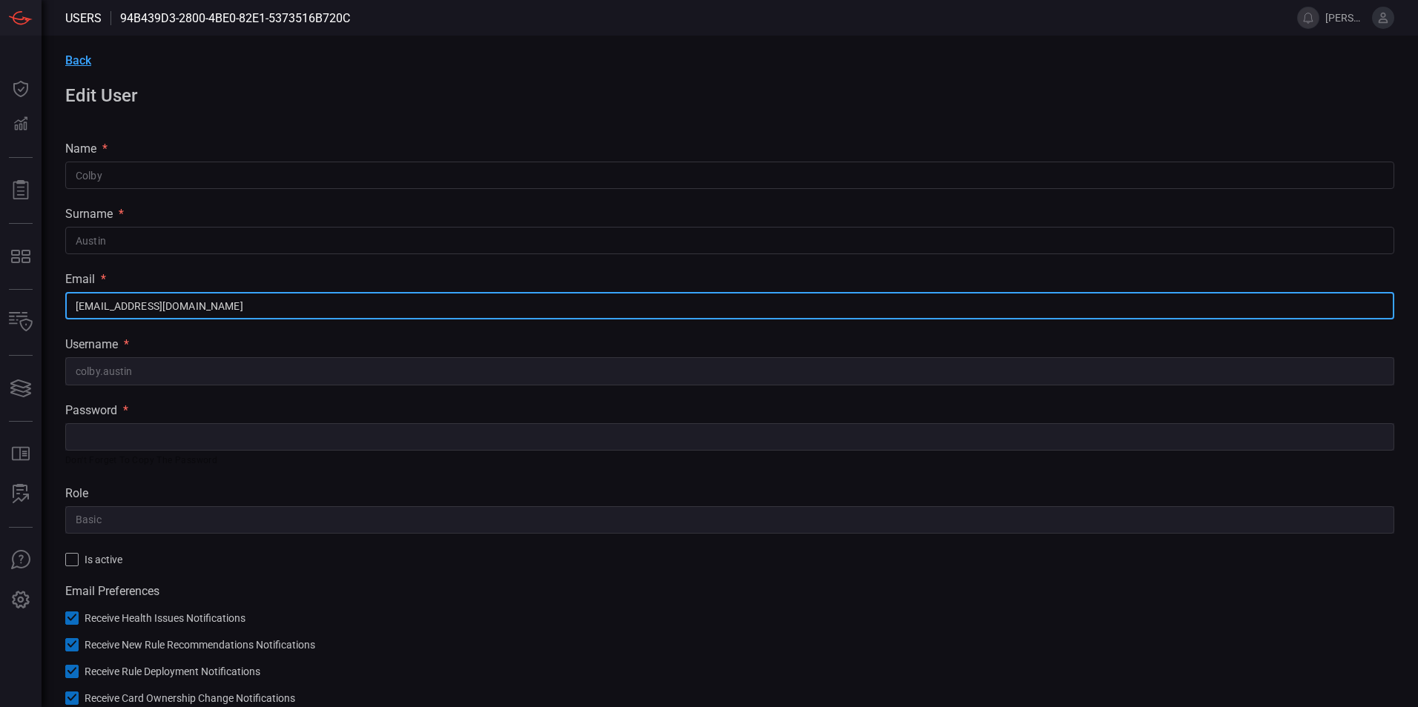
click at [1335, 313] on input "[EMAIL_ADDRESS][DOMAIN_NAME]" at bounding box center [729, 305] width 1329 height 27
click at [84, 64] on span "Back" at bounding box center [78, 60] width 26 height 14
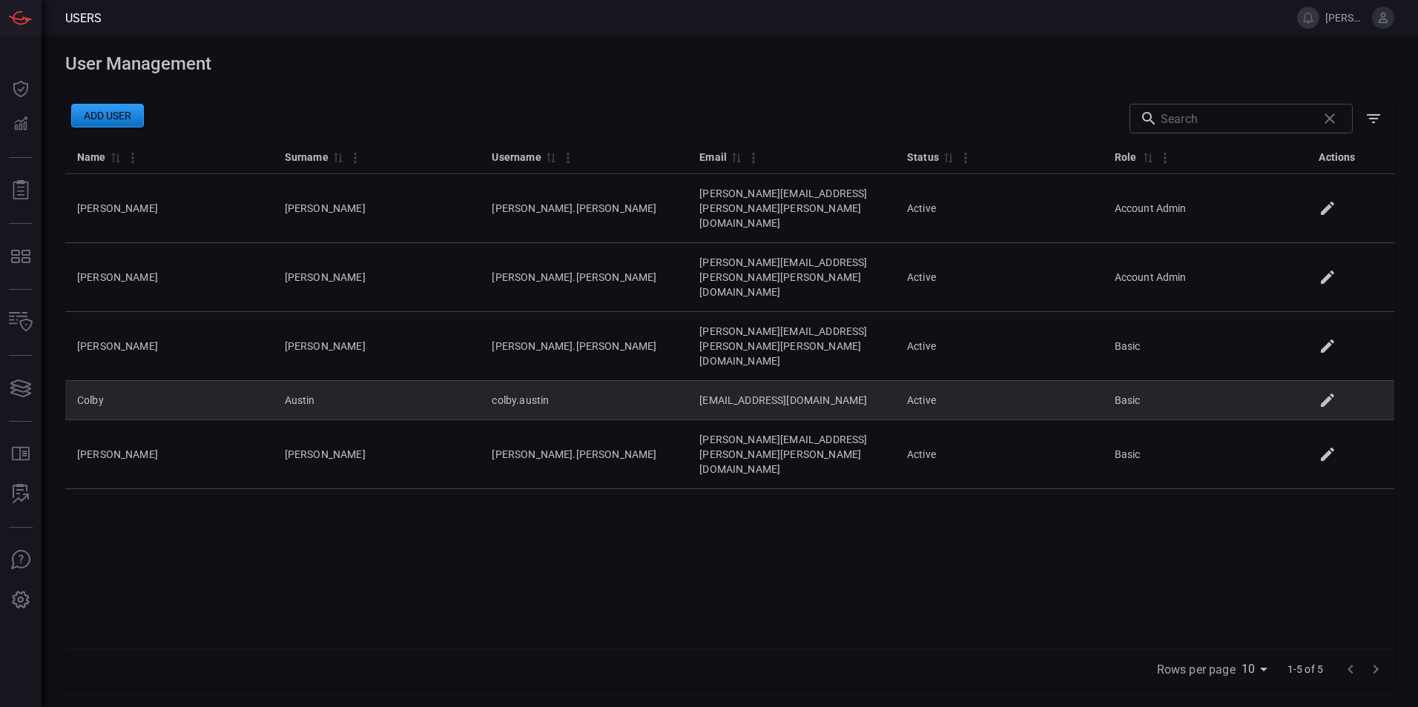
click at [1336, 392] on icon at bounding box center [1327, 401] width 18 height 18
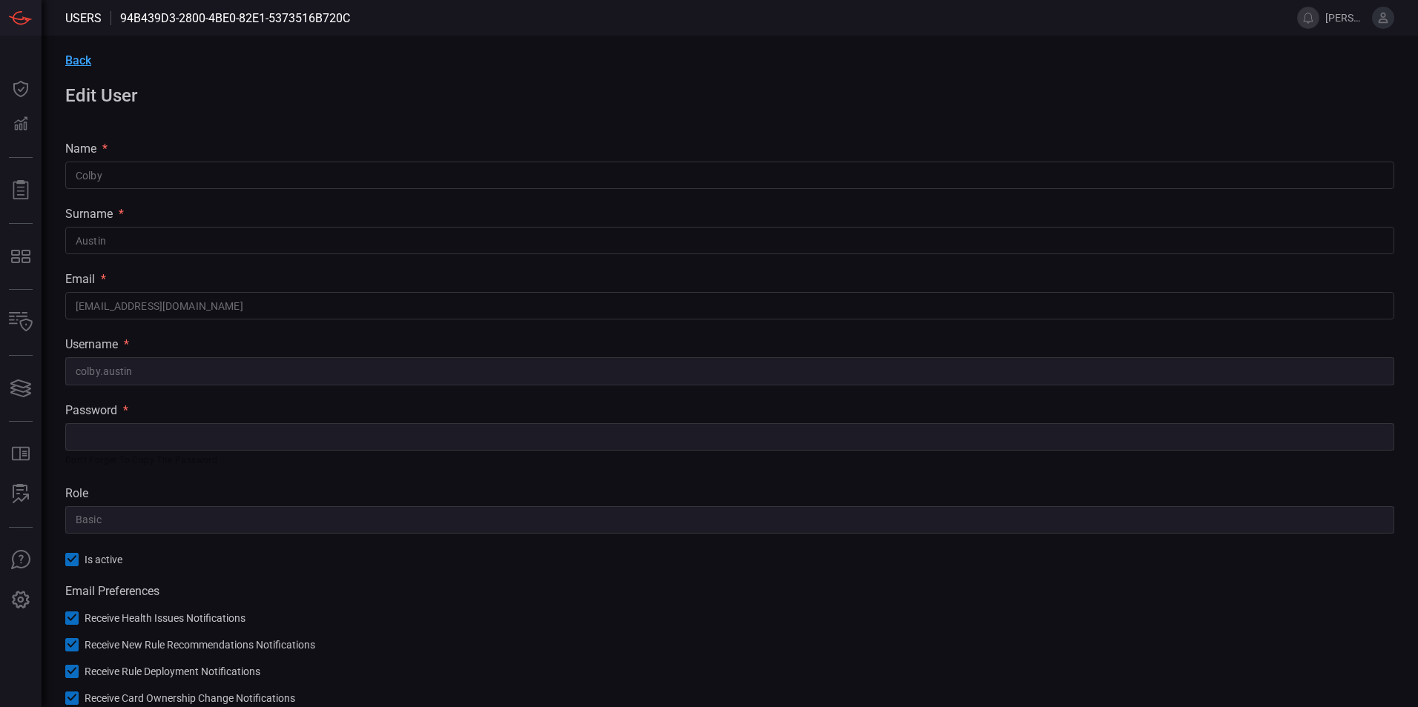
scroll to position [58, 0]
